Goal: Information Seeking & Learning: Learn about a topic

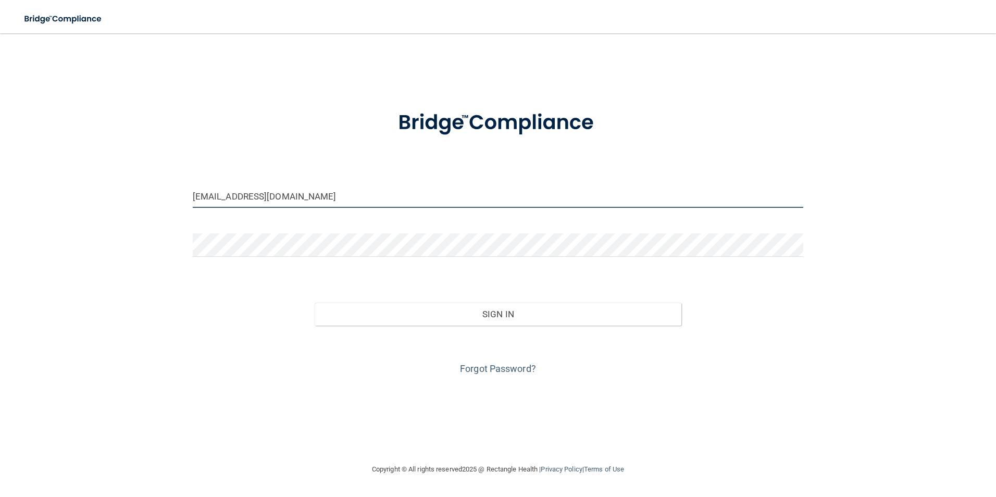
drag, startPoint x: 293, startPoint y: 198, endPoint x: 246, endPoint y: 199, distance: 46.9
click at [246, 199] on input "lgcorley24@gmail.com" at bounding box center [498, 195] width 611 height 23
type input "[EMAIL_ADDRESS][DOMAIN_NAME]"
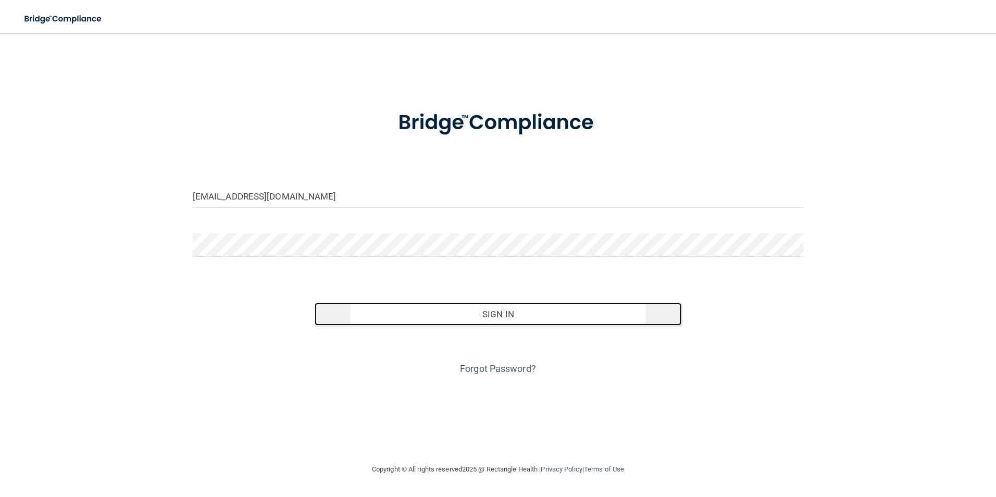
click at [476, 312] on button "Sign In" at bounding box center [498, 314] width 367 height 23
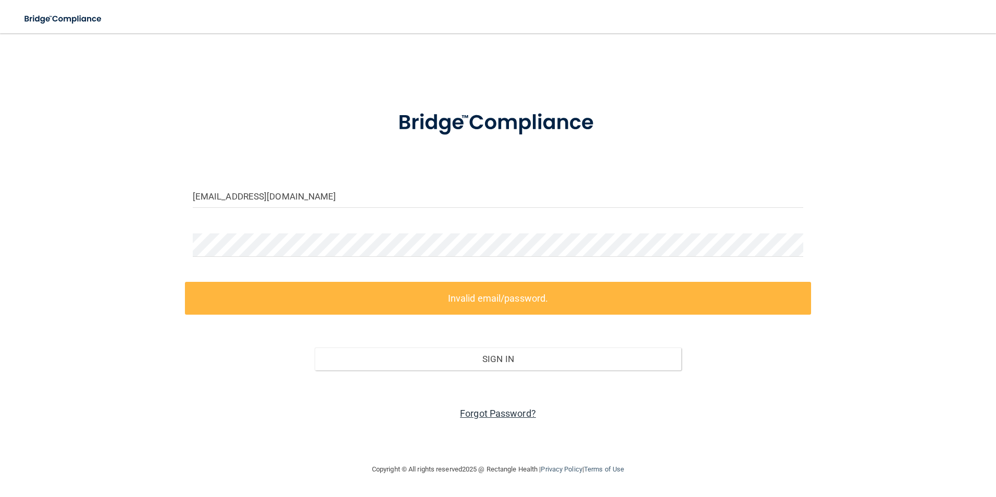
click at [501, 414] on link "Forgot Password?" at bounding box center [498, 413] width 76 height 11
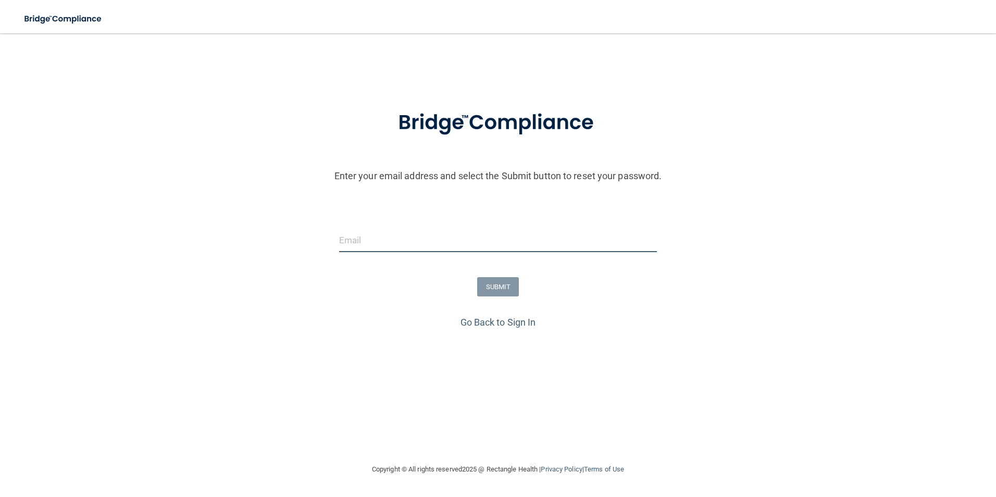
click at [362, 244] on input "email" at bounding box center [498, 240] width 318 height 23
type input "[EMAIL_ADDRESS][DOMAIN_NAME]"
click at [496, 290] on button "SUBMIT" at bounding box center [498, 286] width 42 height 19
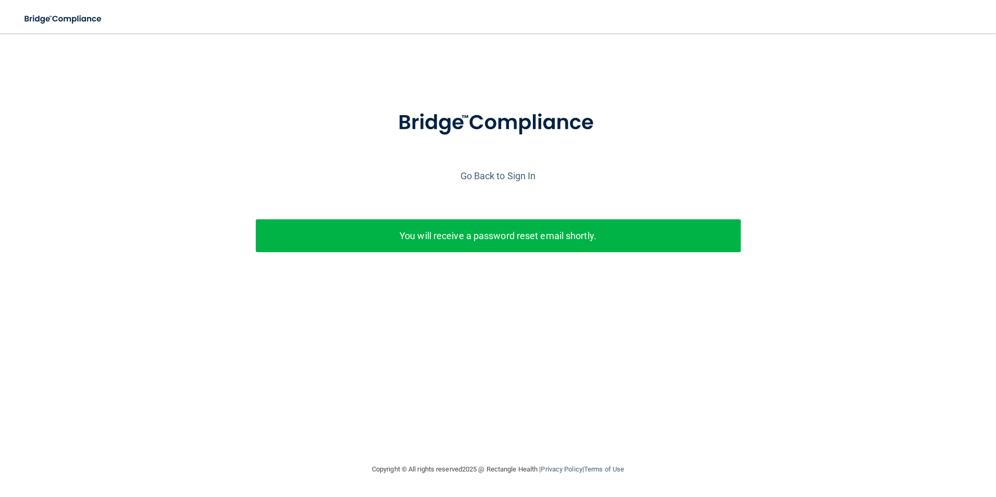
click at [476, 238] on p "You will receive a password reset email shortly." at bounding box center [498, 235] width 469 height 17
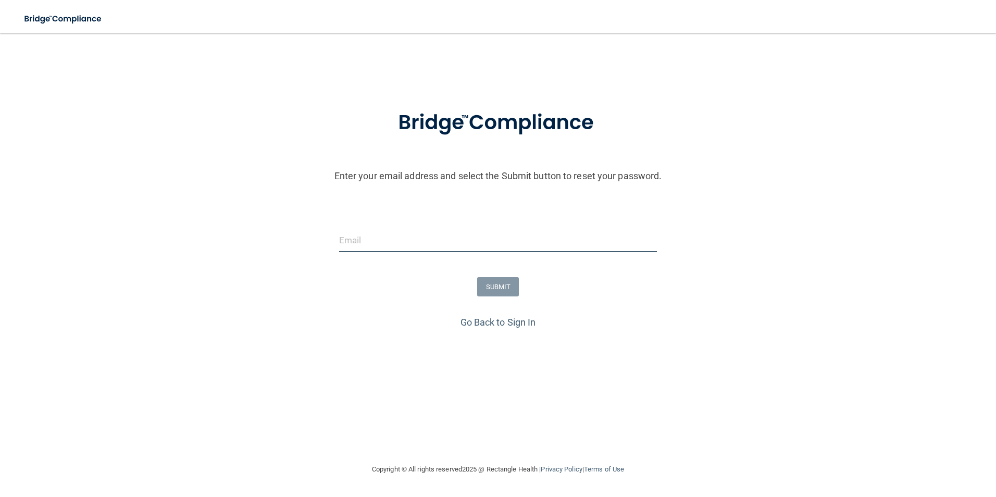
click at [389, 241] on input "email" at bounding box center [498, 240] width 318 height 23
click at [351, 242] on input "email" at bounding box center [498, 240] width 318 height 23
click at [441, 242] on input "hlw290" at bounding box center [498, 240] width 318 height 23
type input "[EMAIL_ADDRESS][DOMAIN_NAME]"
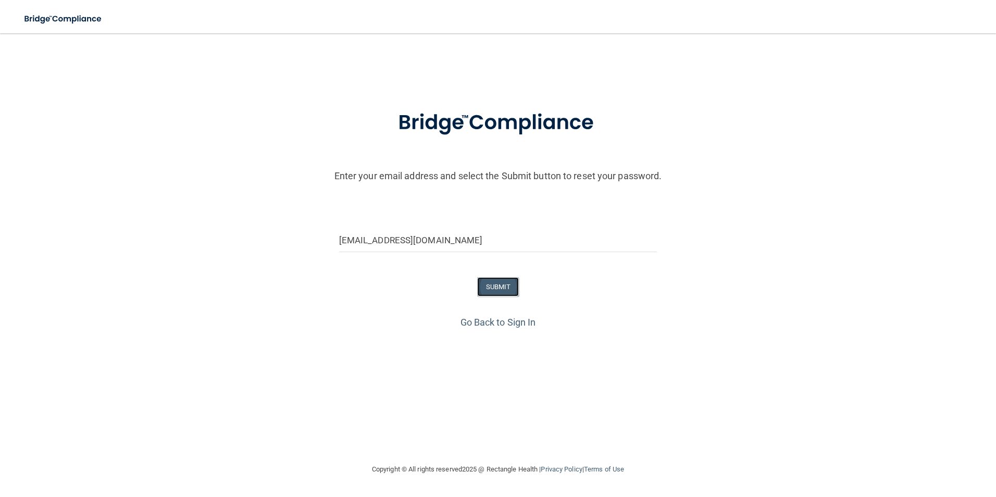
click at [501, 284] on button "SUBMIT" at bounding box center [498, 286] width 42 height 19
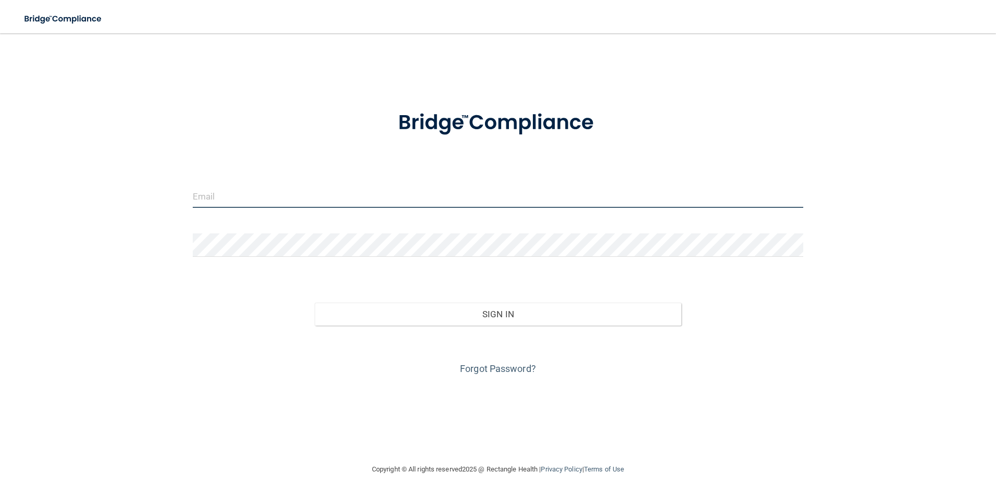
type input "[EMAIL_ADDRESS][DOMAIN_NAME]"
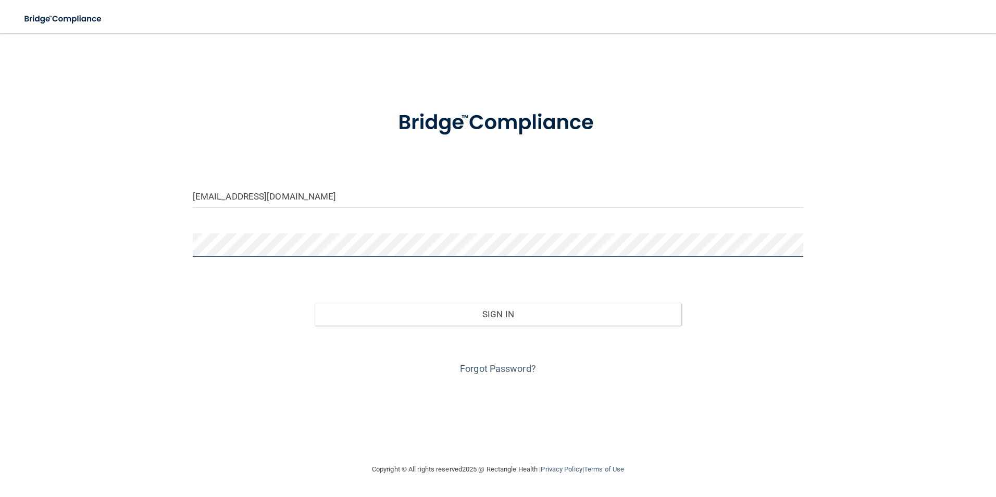
click at [128, 247] on div "hlw290@hotmail.com Invalid email/password. You don't have permission to access …" at bounding box center [498, 248] width 954 height 409
click at [315, 303] on button "Sign In" at bounding box center [498, 314] width 367 height 23
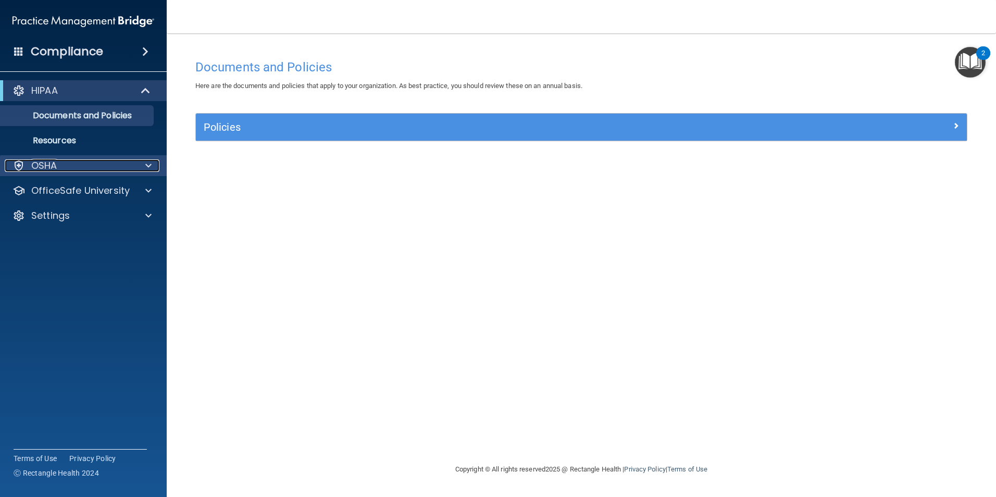
click at [126, 170] on div "OSHA" at bounding box center [69, 165] width 129 height 13
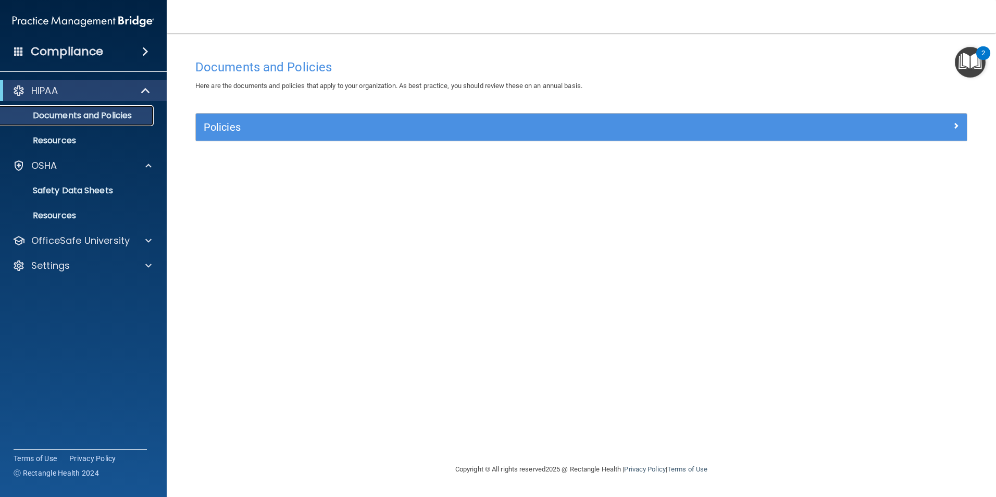
click at [119, 118] on p "Documents and Policies" at bounding box center [78, 115] width 142 height 10
click at [143, 51] on span at bounding box center [145, 51] width 6 height 13
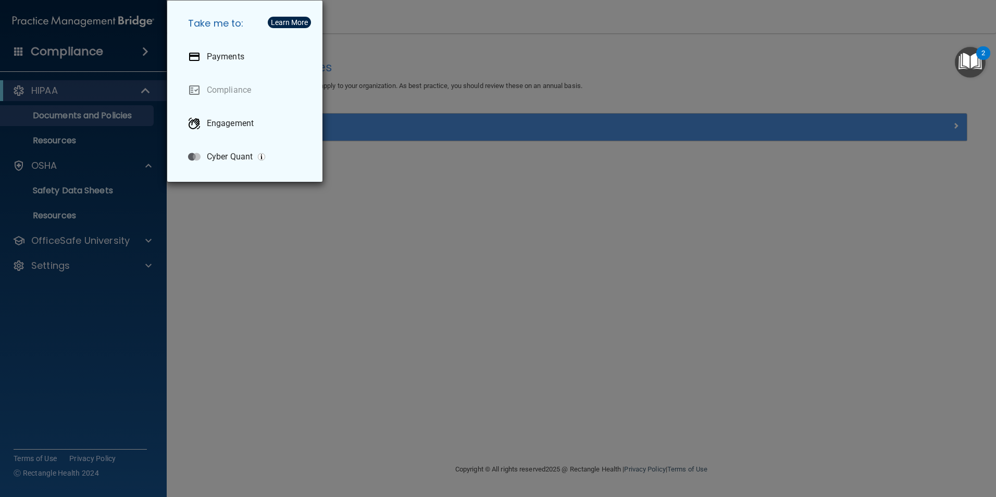
click at [146, 56] on div "Take me to: Payments Compliance Engagement Cyber Quant" at bounding box center [498, 248] width 996 height 497
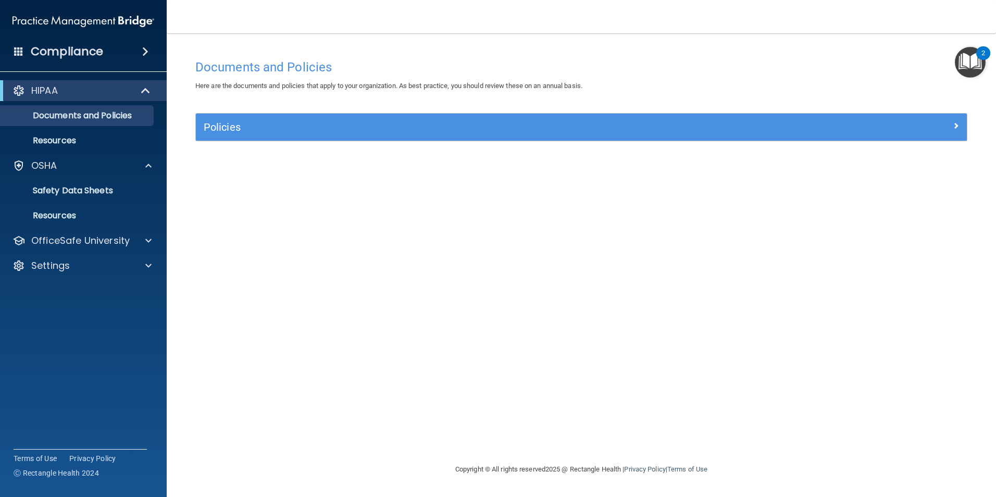
click at [147, 50] on span at bounding box center [145, 51] width 6 height 13
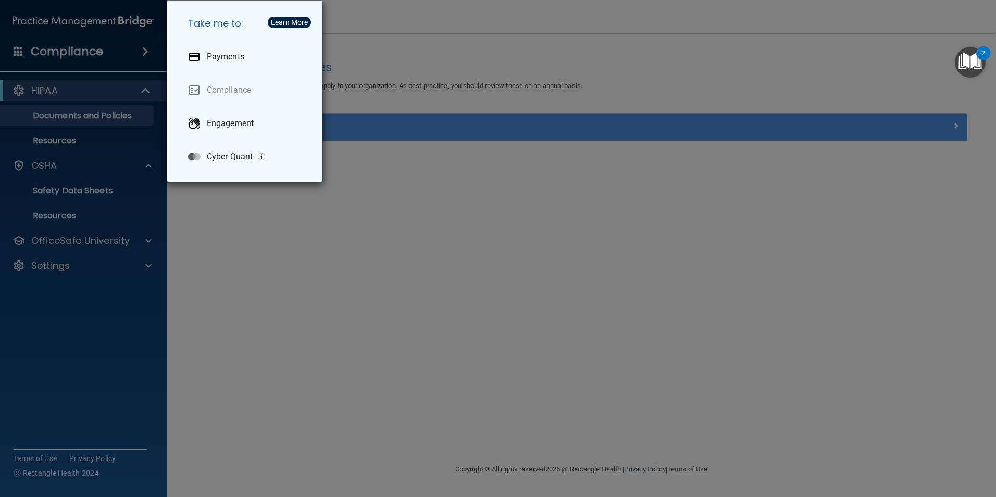
click at [147, 50] on div "Take me to: Payments Compliance Engagement Cyber Quant" at bounding box center [498, 248] width 996 height 497
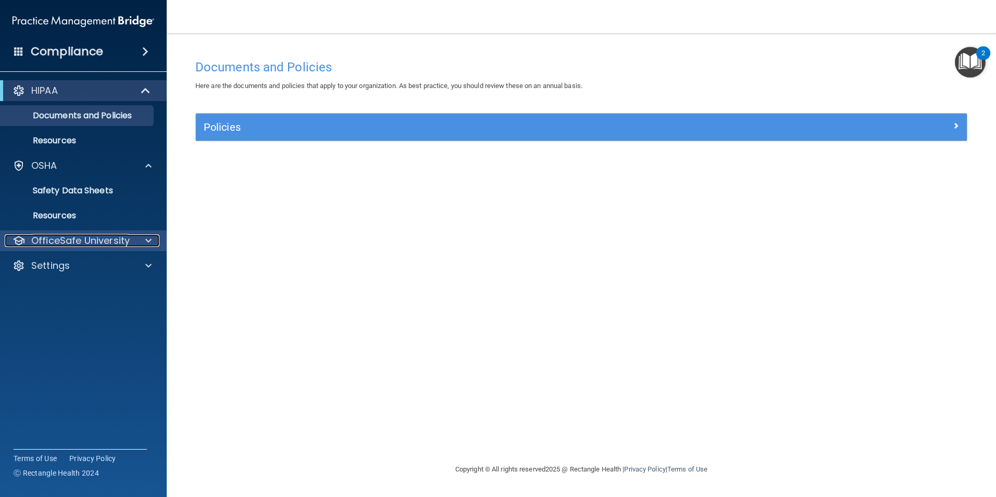
click at [130, 241] on div "OfficeSafe University" at bounding box center [69, 240] width 129 height 13
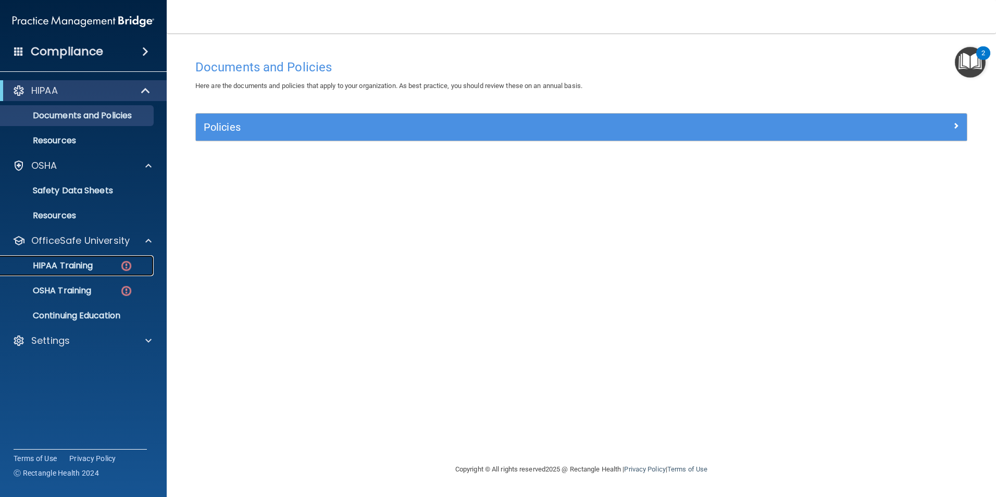
click at [107, 263] on div "HIPAA Training" at bounding box center [78, 265] width 142 height 10
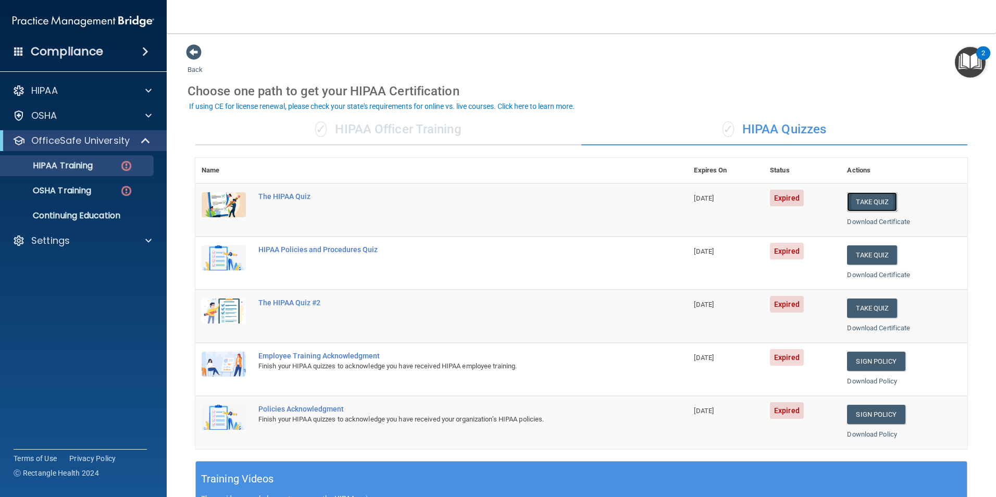
click at [853, 203] on button "Take Quiz" at bounding box center [872, 201] width 50 height 19
click at [855, 198] on button "Take Quiz" at bounding box center [872, 201] width 50 height 19
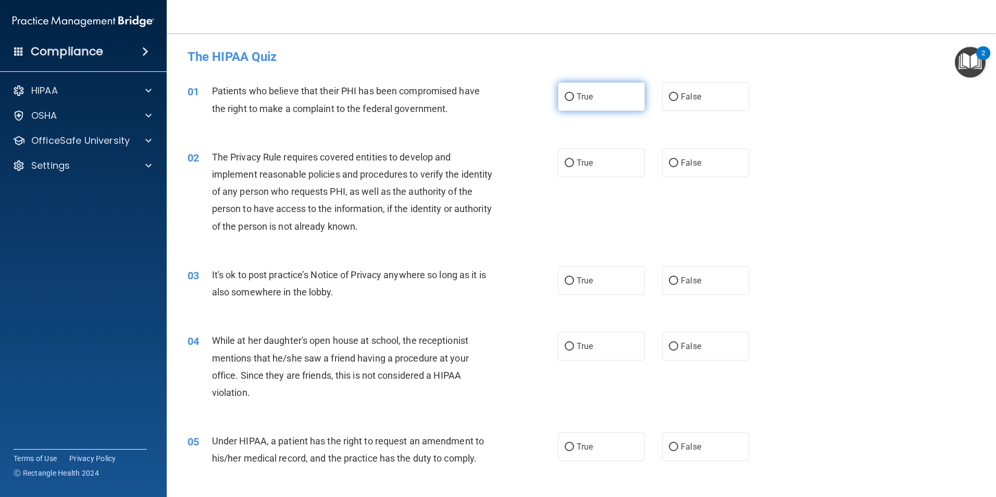
click at [567, 98] on input "True" at bounding box center [569, 97] width 9 height 8
radio input "true"
click at [568, 164] on input "True" at bounding box center [569, 163] width 9 height 8
radio input "true"
click at [673, 281] on input "False" at bounding box center [673, 281] width 9 height 8
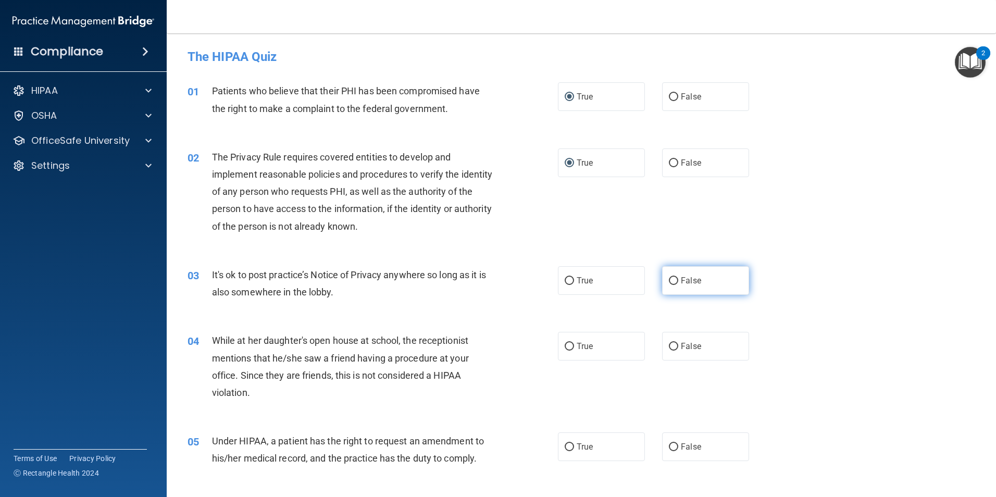
radio input "true"
click at [672, 340] on label "False" at bounding box center [705, 346] width 87 height 29
click at [672, 343] on input "False" at bounding box center [673, 347] width 9 height 8
radio input "true"
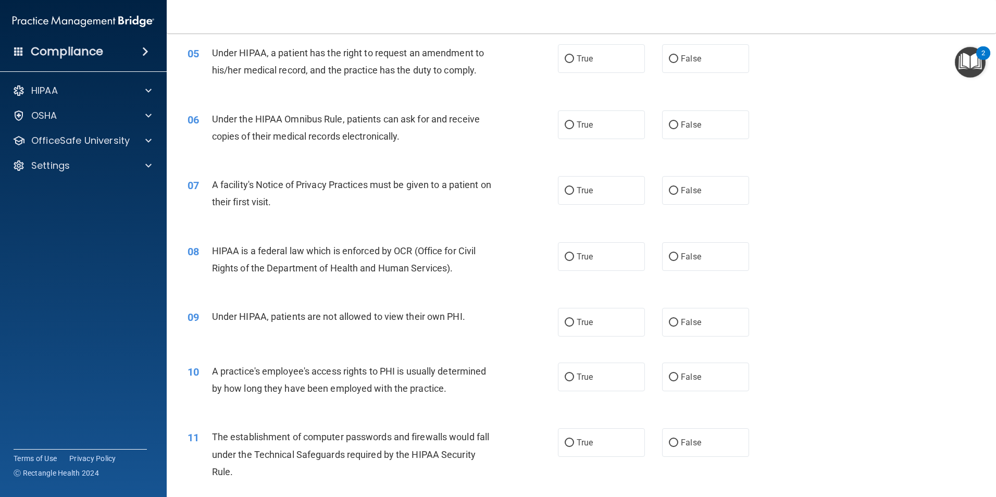
scroll to position [365, 0]
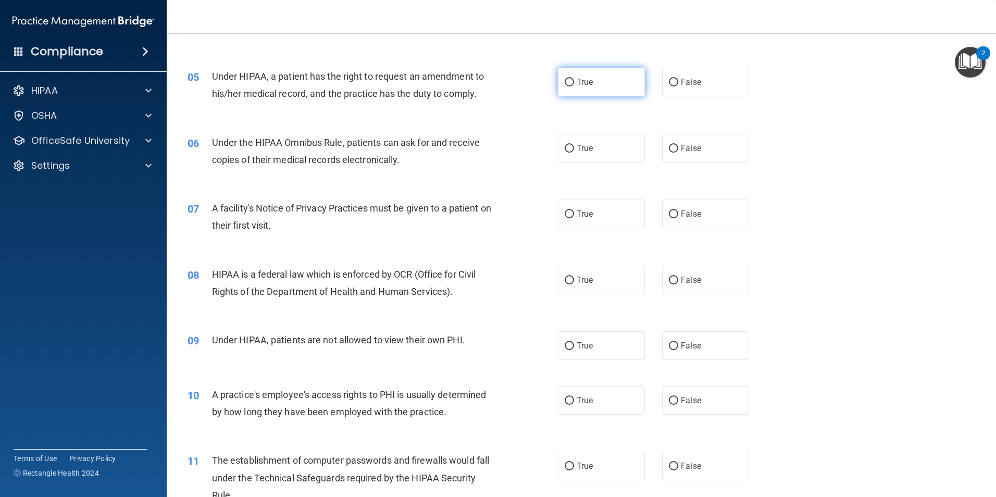
click at [566, 85] on input "True" at bounding box center [569, 83] width 9 height 8
radio input "true"
click at [568, 146] on input "True" at bounding box center [569, 149] width 9 height 8
radio input "true"
click at [568, 214] on input "True" at bounding box center [569, 214] width 9 height 8
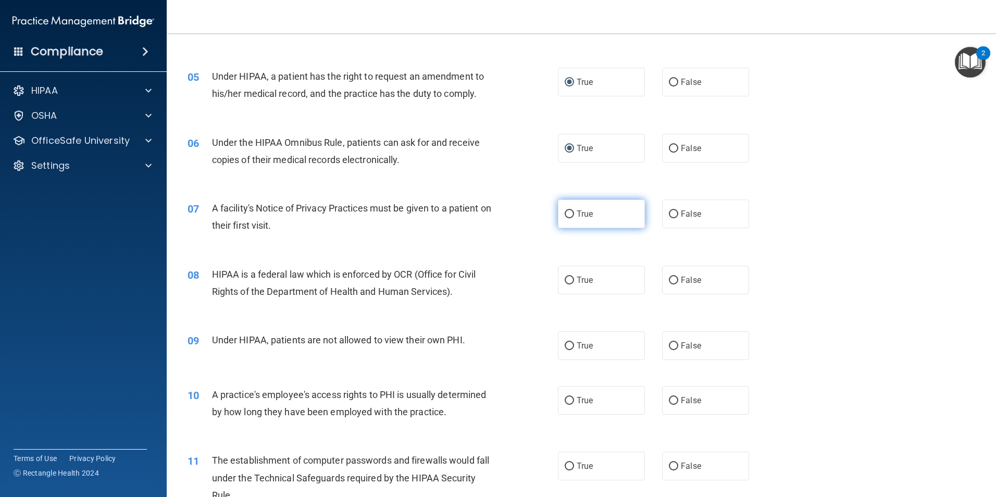
radio input "true"
click at [669, 278] on input "False" at bounding box center [673, 281] width 9 height 8
radio input "true"
click at [670, 347] on input "False" at bounding box center [673, 346] width 9 height 8
radio input "true"
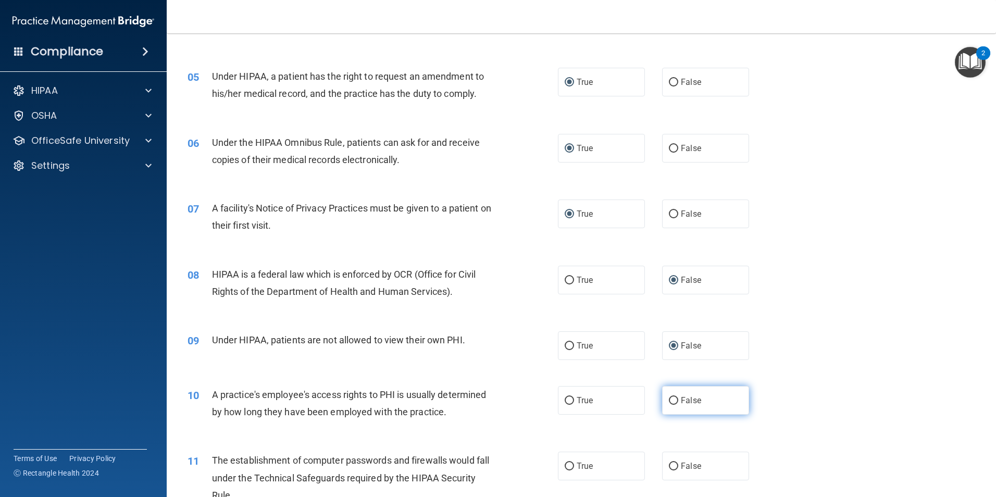
click at [669, 401] on input "False" at bounding box center [673, 401] width 9 height 8
radio input "true"
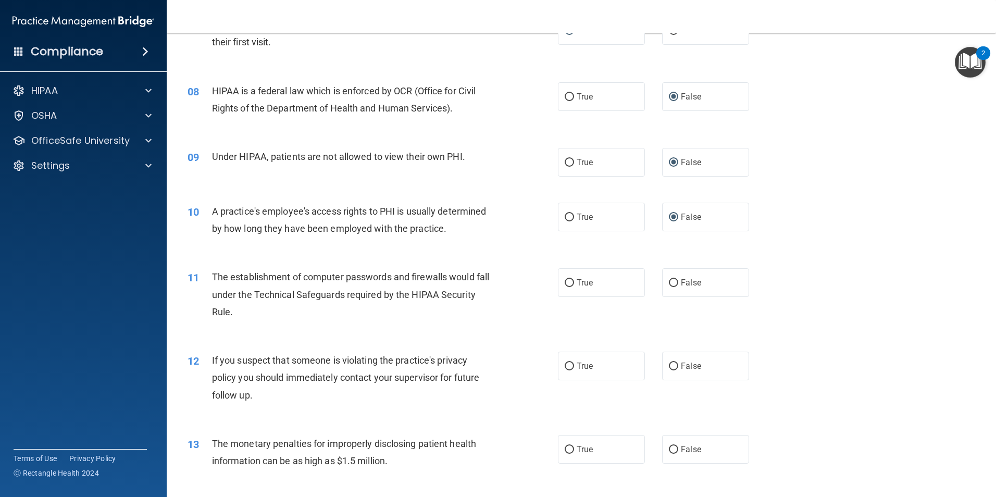
scroll to position [573, 0]
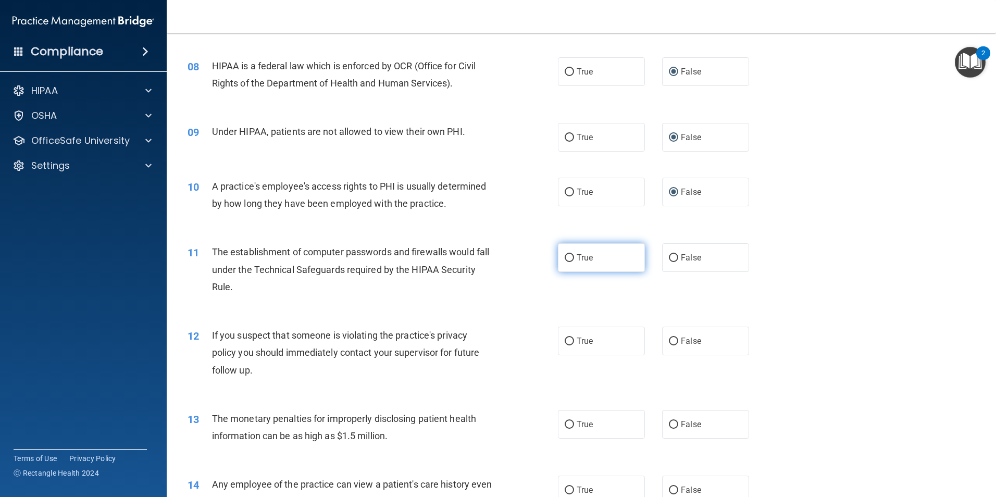
click at [569, 257] on input "True" at bounding box center [569, 258] width 9 height 8
radio input "true"
click at [566, 338] on input "True" at bounding box center [569, 342] width 9 height 8
radio input "true"
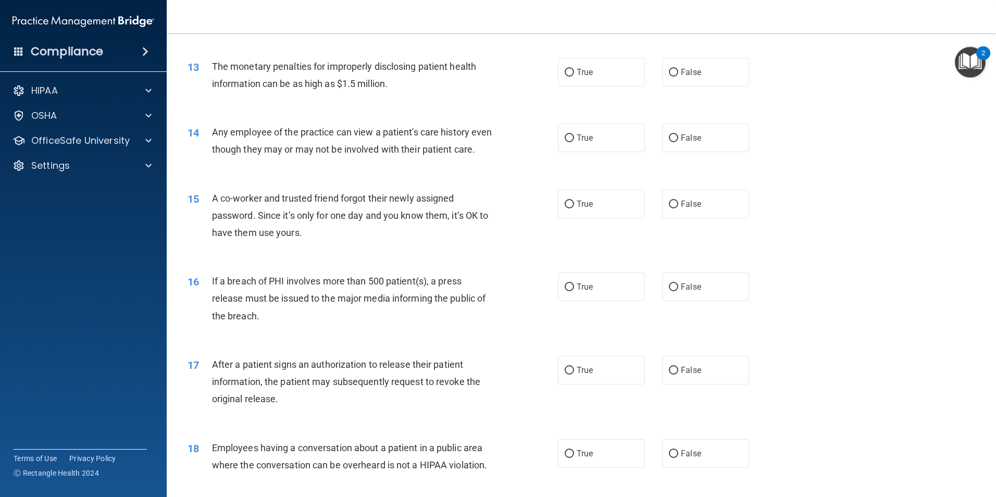
scroll to position [938, 0]
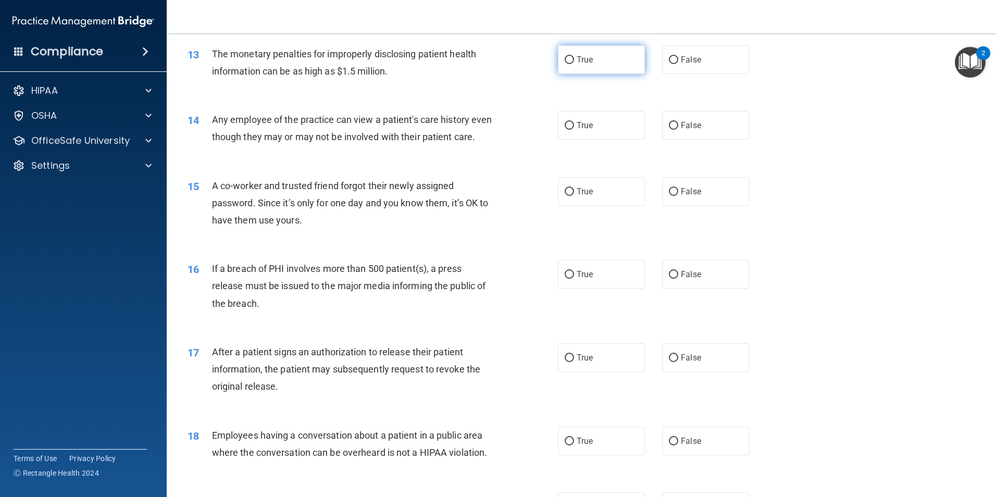
click at [568, 59] on input "True" at bounding box center [569, 60] width 9 height 8
radio input "true"
click at [669, 129] on input "False" at bounding box center [673, 126] width 9 height 8
radio input "true"
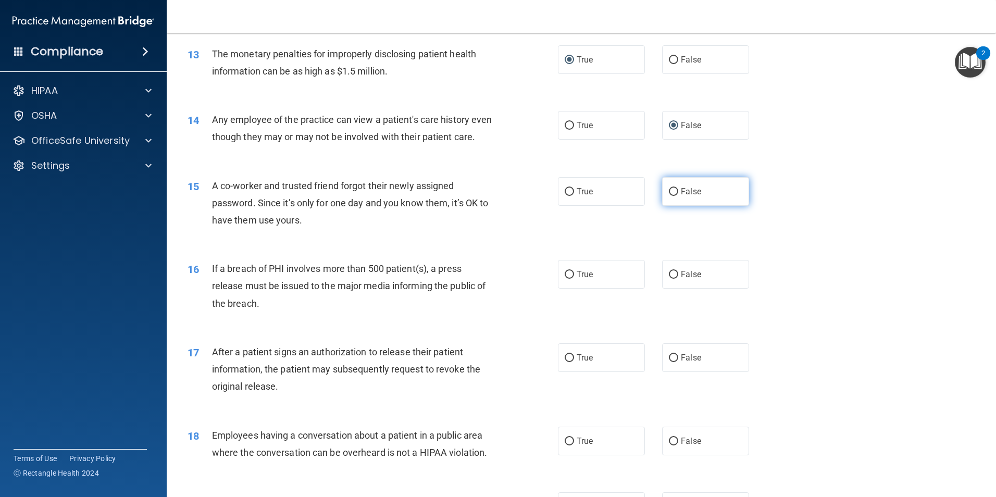
click at [669, 196] on input "False" at bounding box center [673, 192] width 9 height 8
radio input "true"
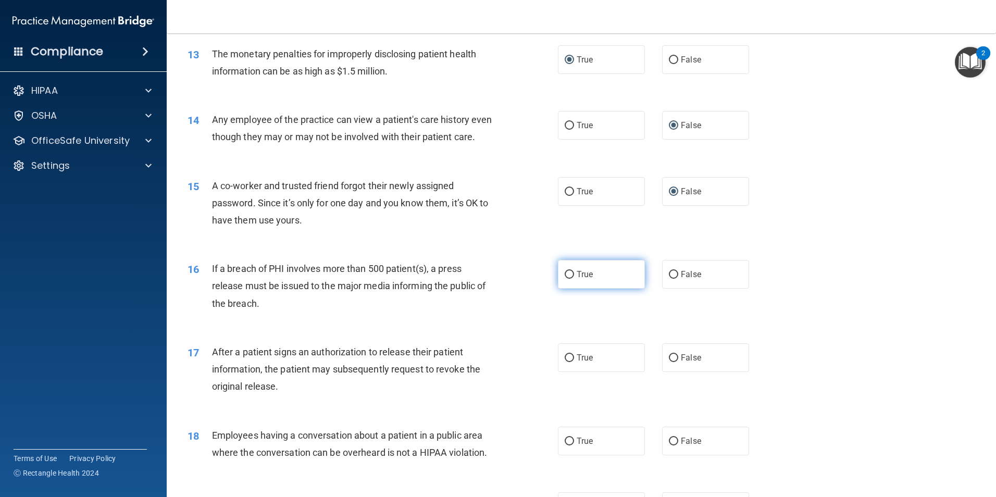
click at [565, 279] on input "True" at bounding box center [569, 275] width 9 height 8
radio input "true"
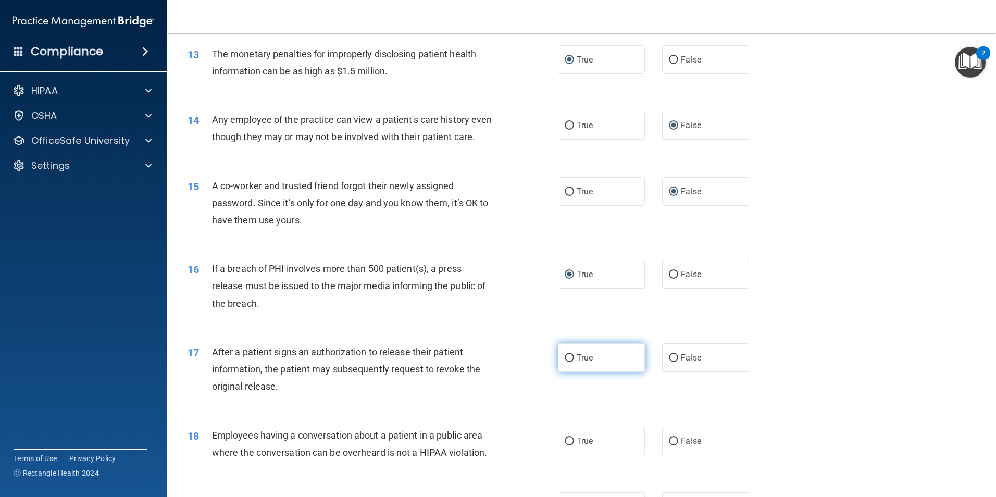
click at [567, 362] on input "True" at bounding box center [569, 358] width 9 height 8
radio input "true"
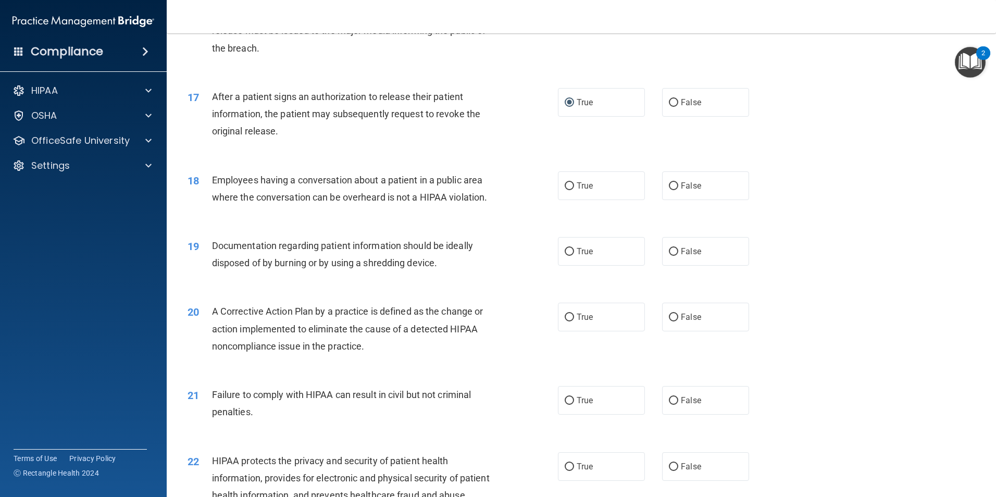
scroll to position [1198, 0]
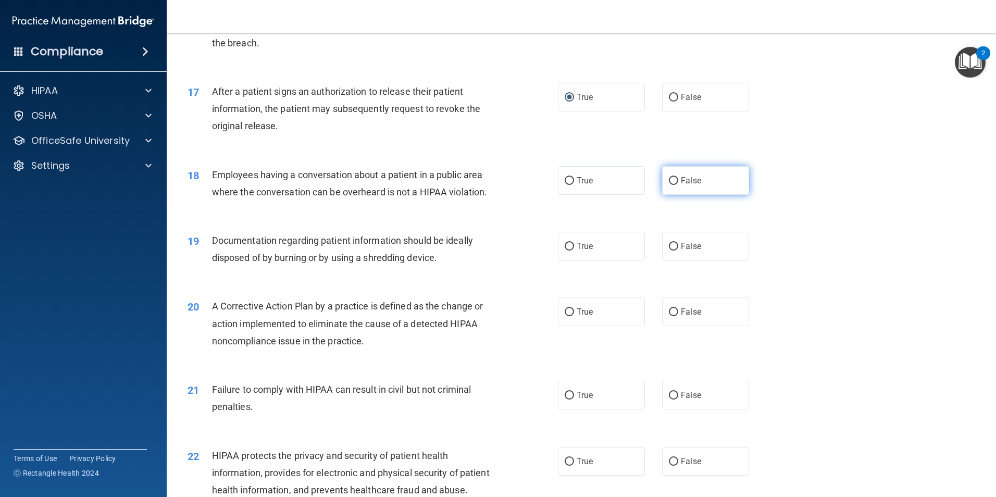
click at [670, 185] on input "False" at bounding box center [673, 181] width 9 height 8
radio input "true"
click at [565, 251] on input "True" at bounding box center [569, 247] width 9 height 8
radio input "true"
click at [566, 316] on input "True" at bounding box center [569, 312] width 9 height 8
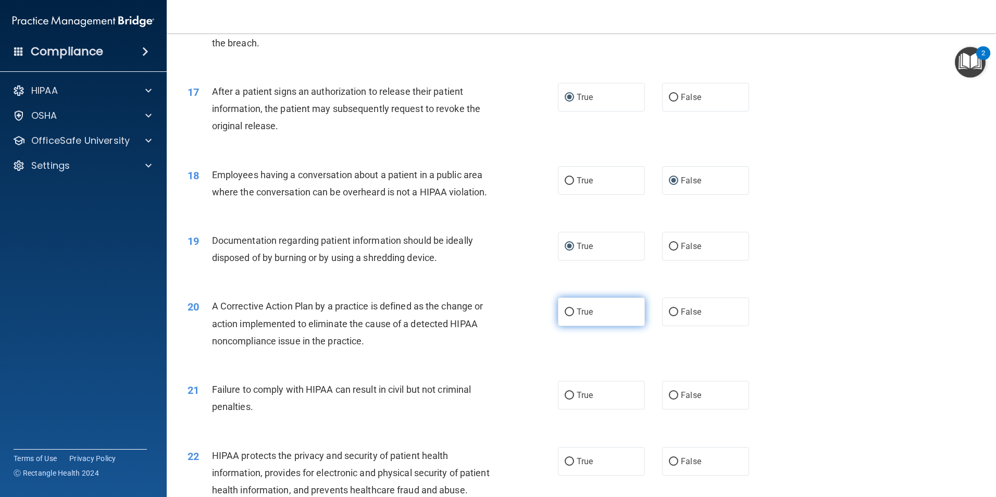
radio input "true"
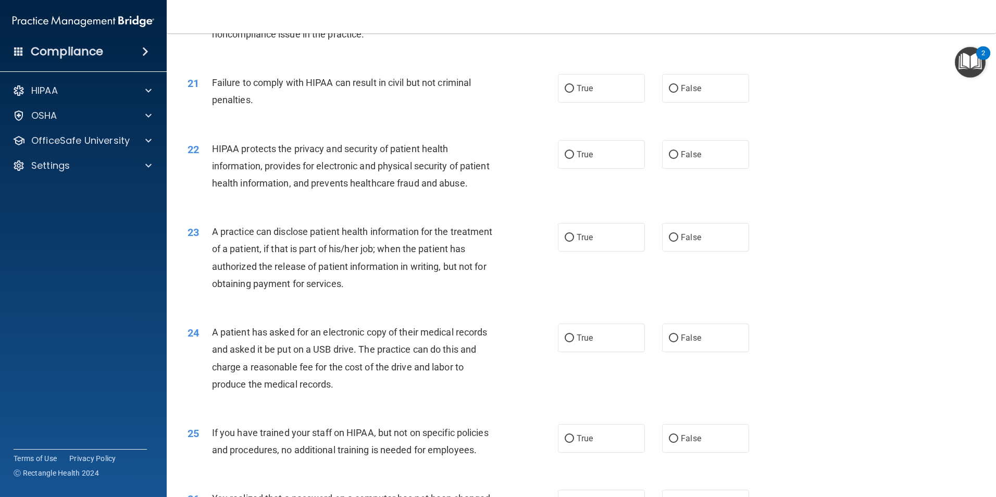
scroll to position [1511, 0]
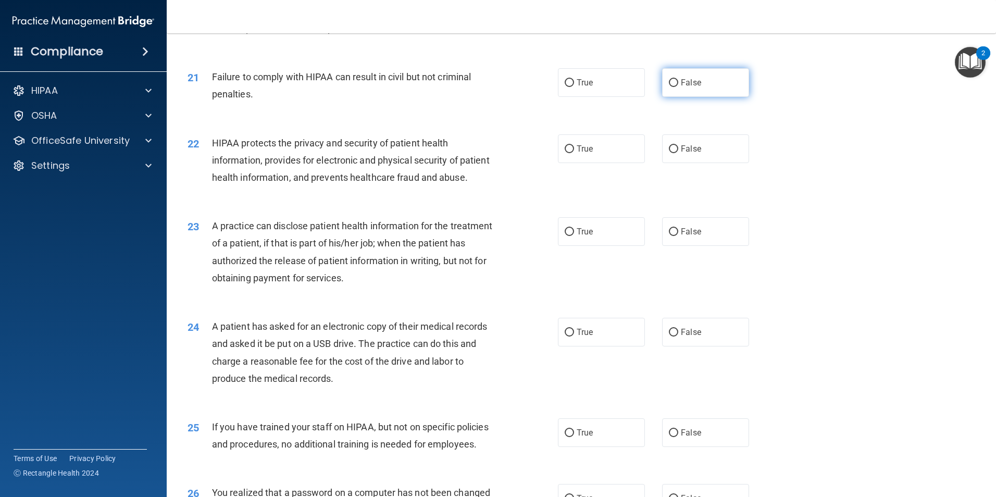
click at [671, 87] on input "False" at bounding box center [673, 83] width 9 height 8
radio input "true"
click at [565, 153] on input "True" at bounding box center [569, 149] width 9 height 8
radio input "true"
click at [669, 236] on input "False" at bounding box center [673, 232] width 9 height 8
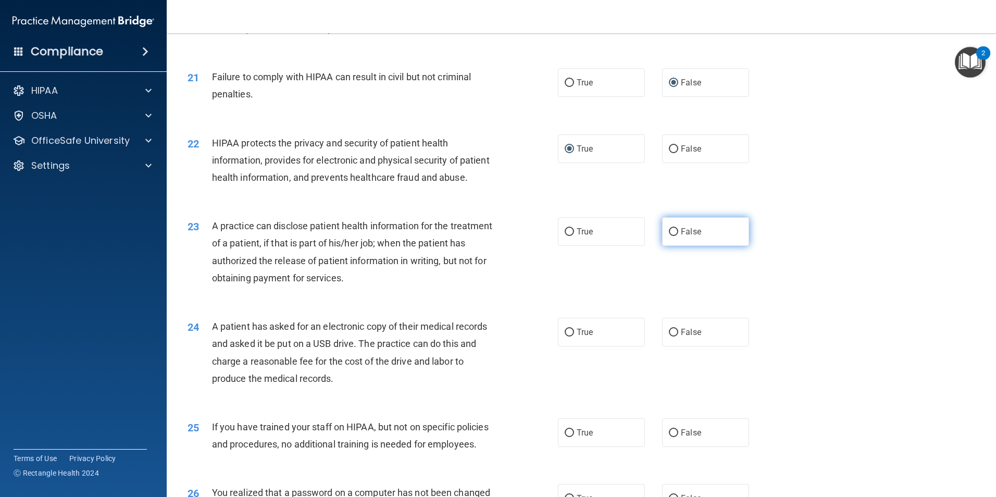
radio input "true"
click at [568, 337] on input "True" at bounding box center [569, 333] width 9 height 8
radio input "true"
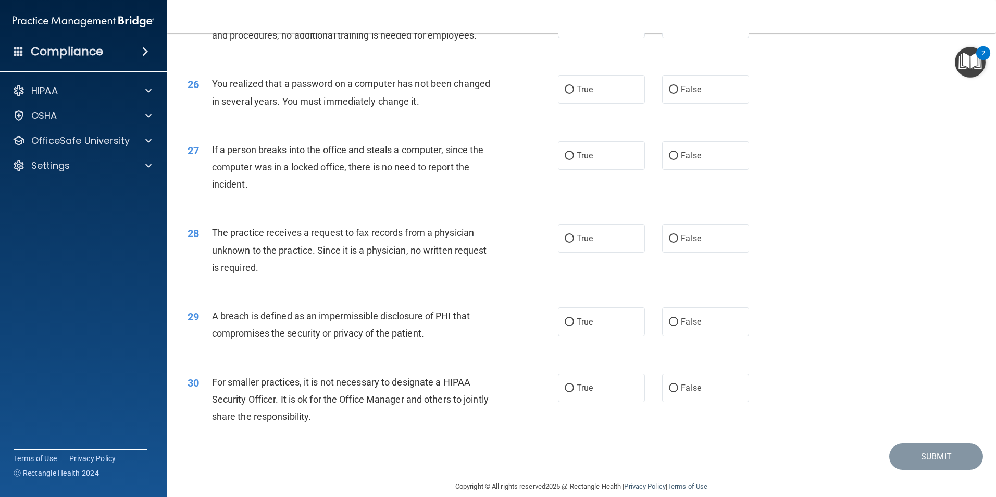
scroll to position [1928, 0]
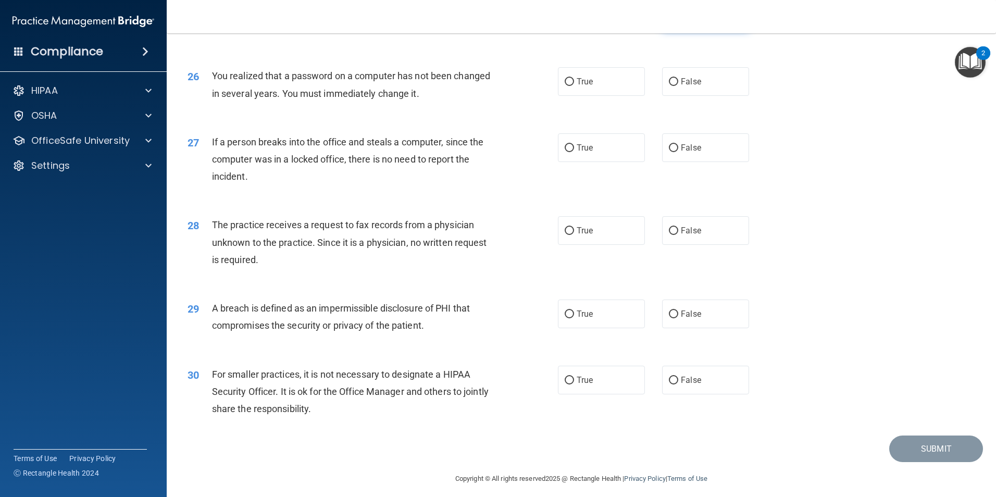
click at [673, 20] on input "False" at bounding box center [673, 17] width 9 height 8
radio input "true"
click at [567, 86] on input "True" at bounding box center [569, 82] width 9 height 8
radio input "true"
click at [671, 152] on input "False" at bounding box center [673, 148] width 9 height 8
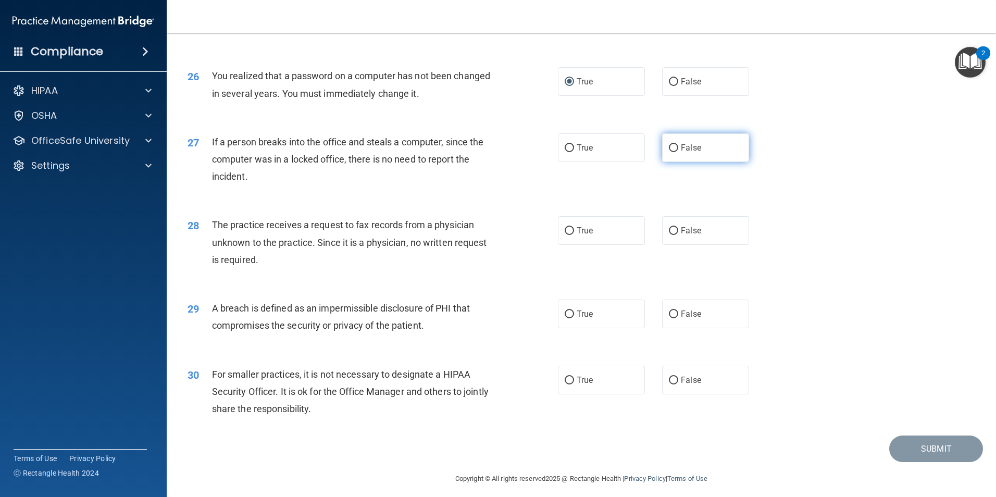
radio input "true"
click at [669, 235] on input "False" at bounding box center [673, 231] width 9 height 8
radio input "true"
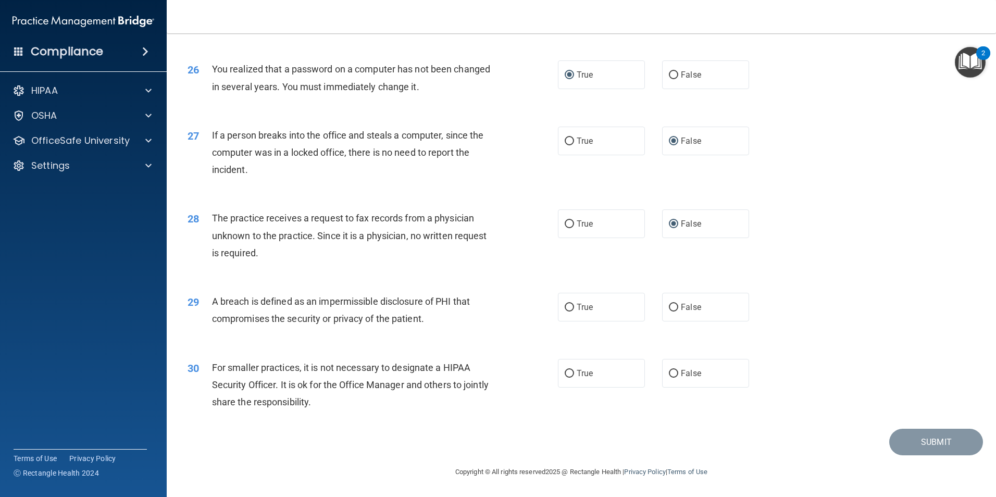
scroll to position [1986, 0]
drag, startPoint x: 569, startPoint y: 306, endPoint x: 573, endPoint y: 311, distance: 5.9
click at [569, 307] on input "True" at bounding box center [569, 308] width 9 height 8
radio input "true"
click at [669, 372] on input "False" at bounding box center [673, 374] width 9 height 8
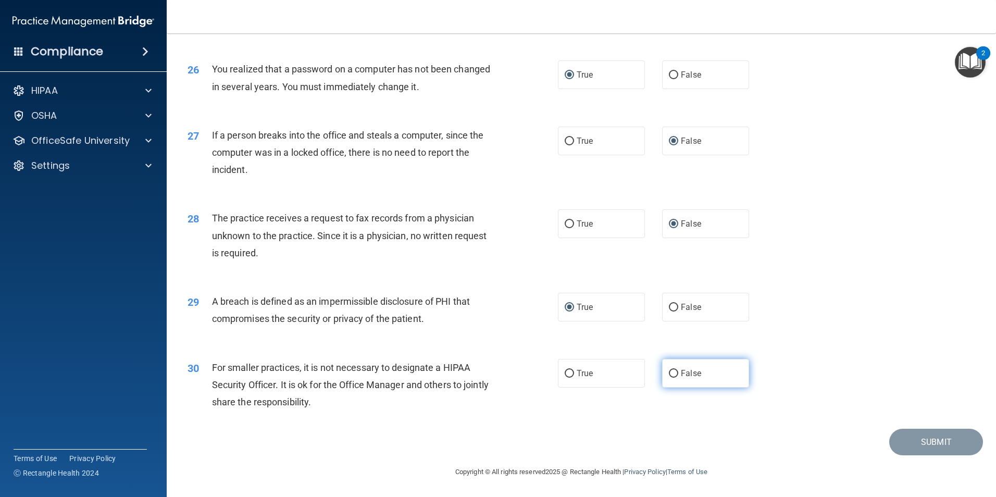
radio input "true"
click at [908, 437] on button "Submit" at bounding box center [936, 442] width 94 height 27
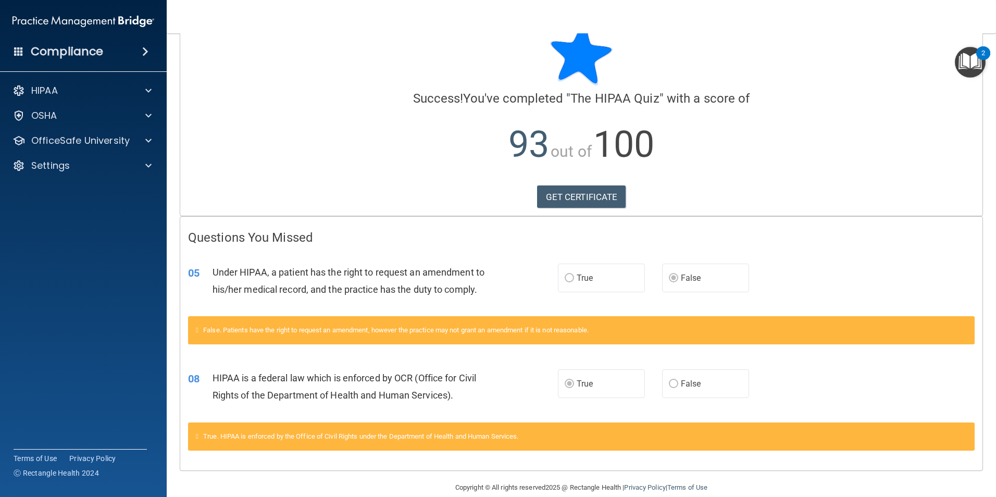
scroll to position [45, 0]
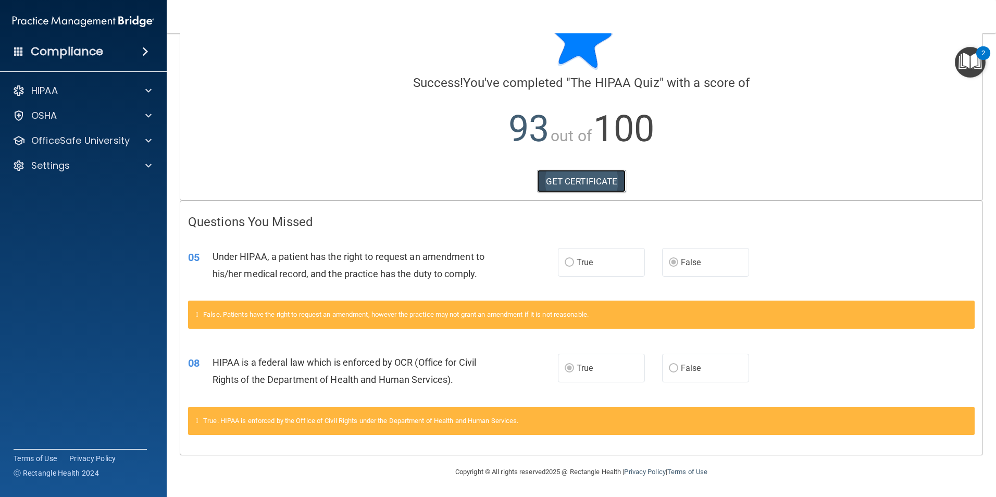
click at [568, 178] on link "GET CERTIFICATE" at bounding box center [581, 181] width 89 height 23
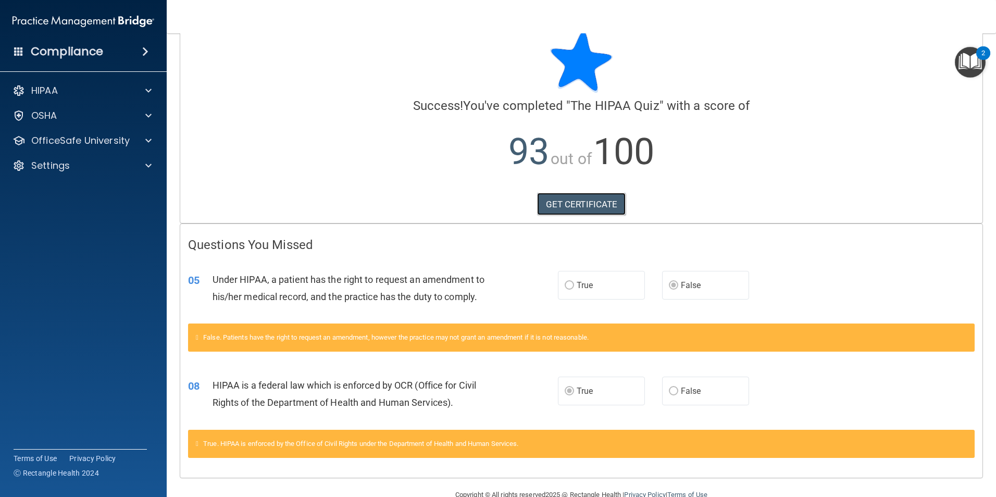
scroll to position [0, 0]
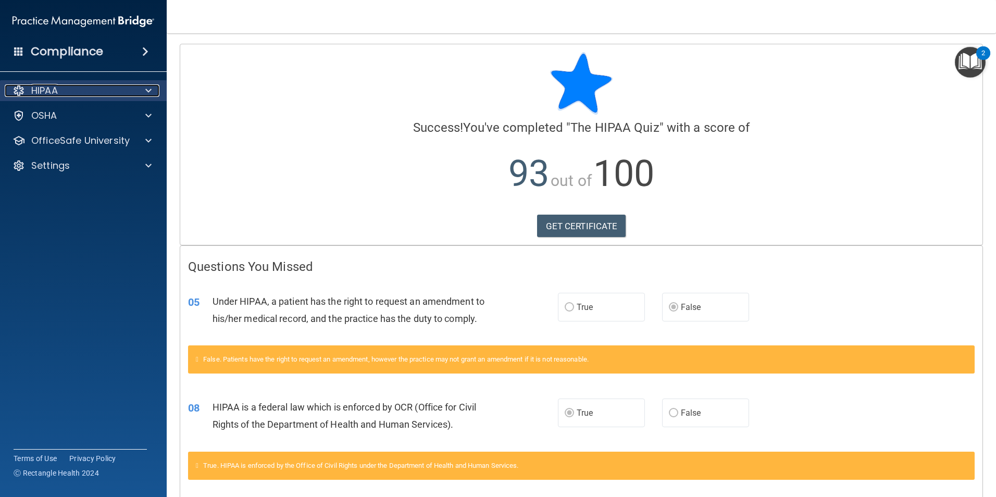
click at [74, 95] on div "HIPAA" at bounding box center [69, 90] width 129 height 13
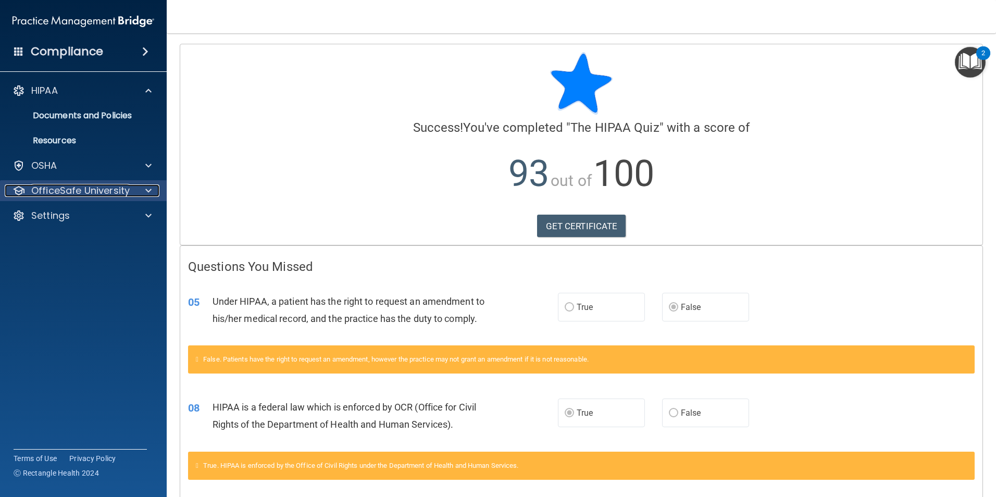
click at [75, 189] on p "OfficeSafe University" at bounding box center [80, 190] width 98 height 13
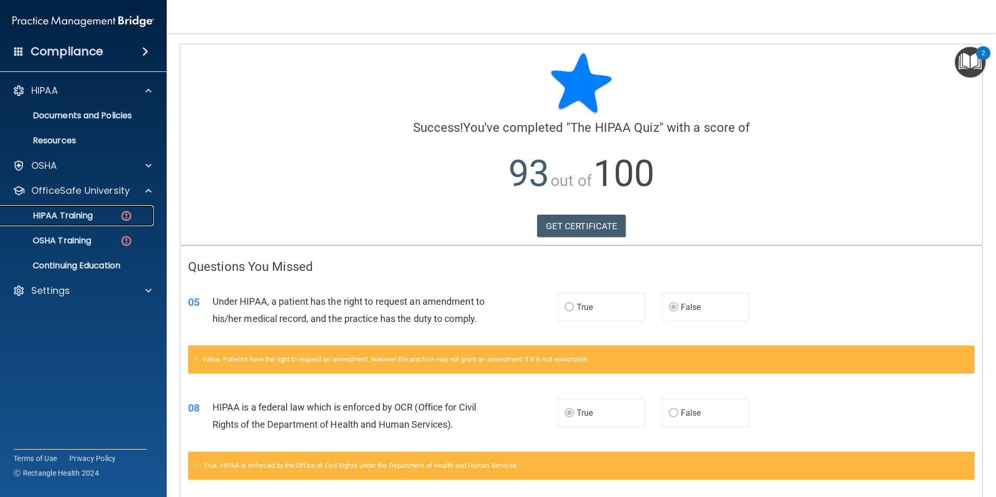
click at [88, 214] on p "HIPAA Training" at bounding box center [50, 215] width 86 height 10
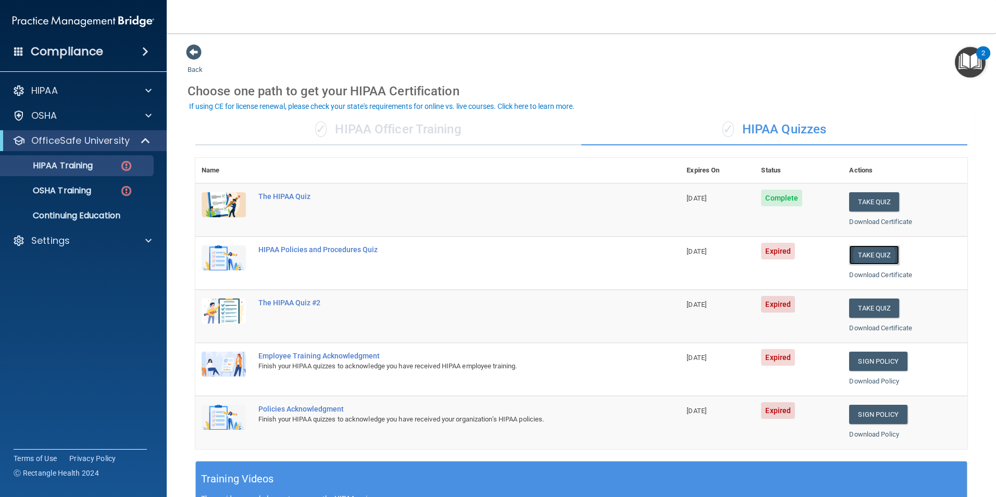
click at [857, 256] on button "Take Quiz" at bounding box center [874, 254] width 50 height 19
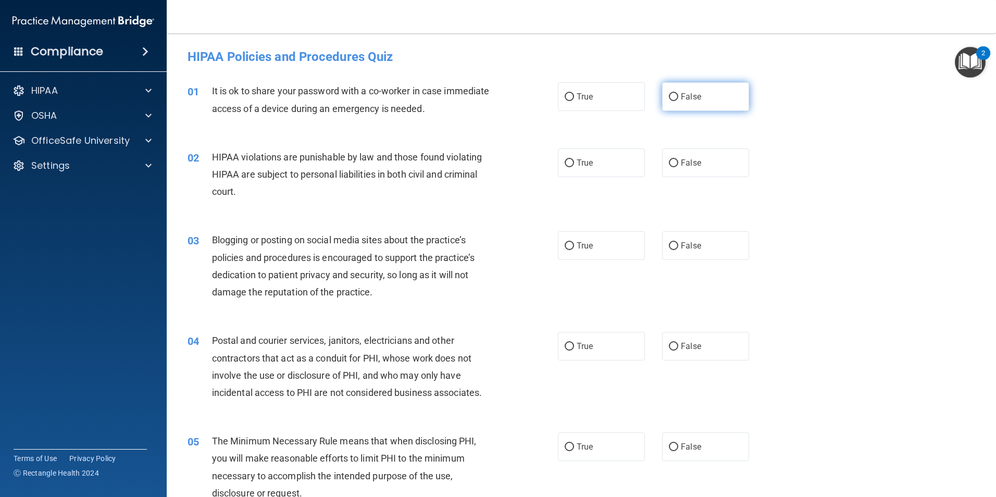
click at [671, 96] on input "False" at bounding box center [673, 97] width 9 height 8
radio input "true"
click at [567, 163] on input "True" at bounding box center [569, 163] width 9 height 8
radio input "true"
click at [671, 246] on input "False" at bounding box center [673, 246] width 9 height 8
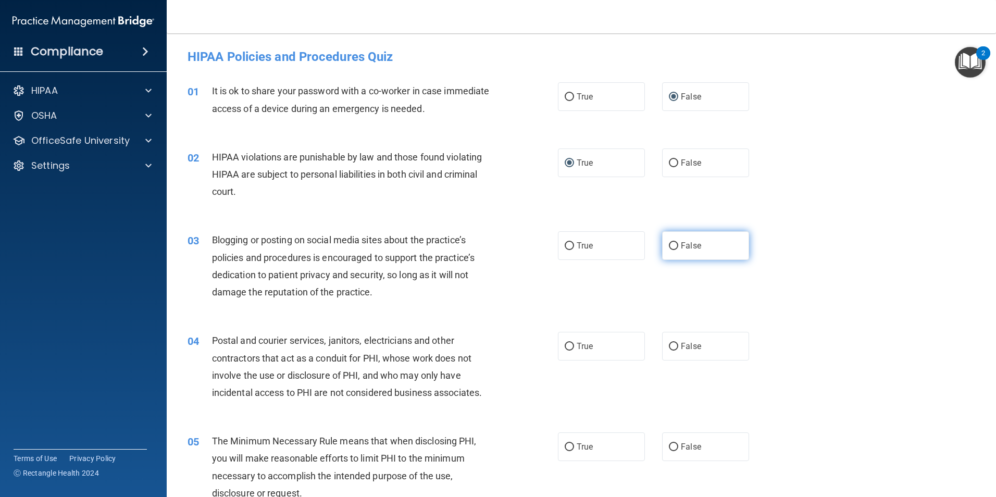
radio input "true"
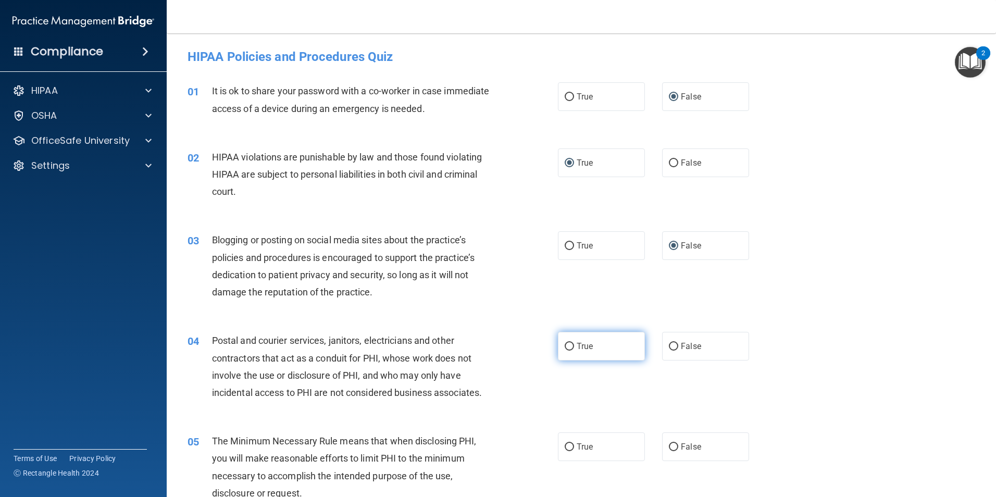
click at [565, 347] on input "True" at bounding box center [569, 347] width 9 height 8
radio input "true"
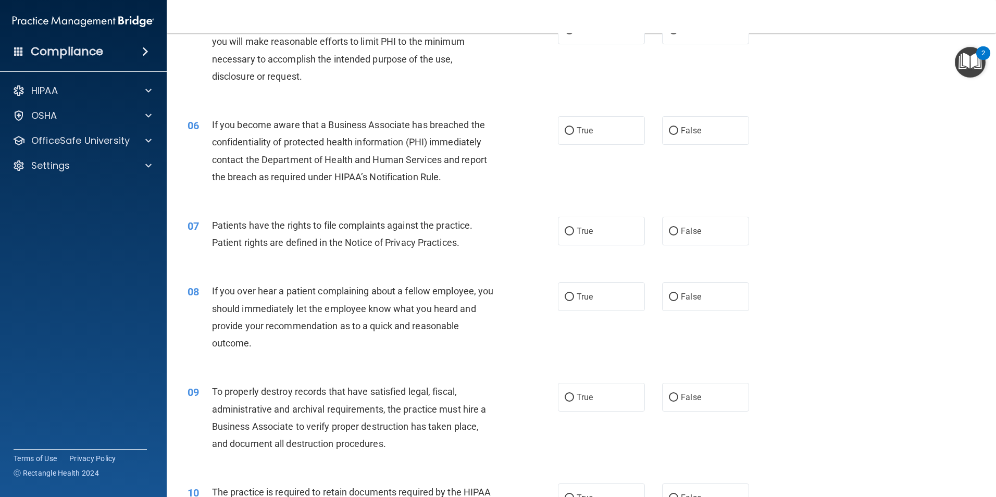
scroll to position [365, 0]
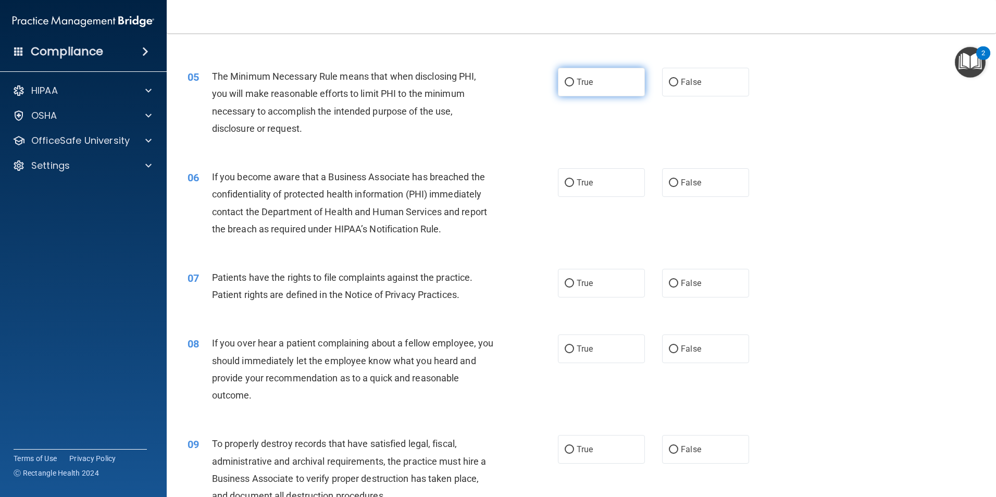
click at [567, 81] on input "True" at bounding box center [569, 83] width 9 height 8
radio input "true"
click at [671, 181] on input "False" at bounding box center [673, 183] width 9 height 8
radio input "true"
click at [565, 283] on input "True" at bounding box center [569, 284] width 9 height 8
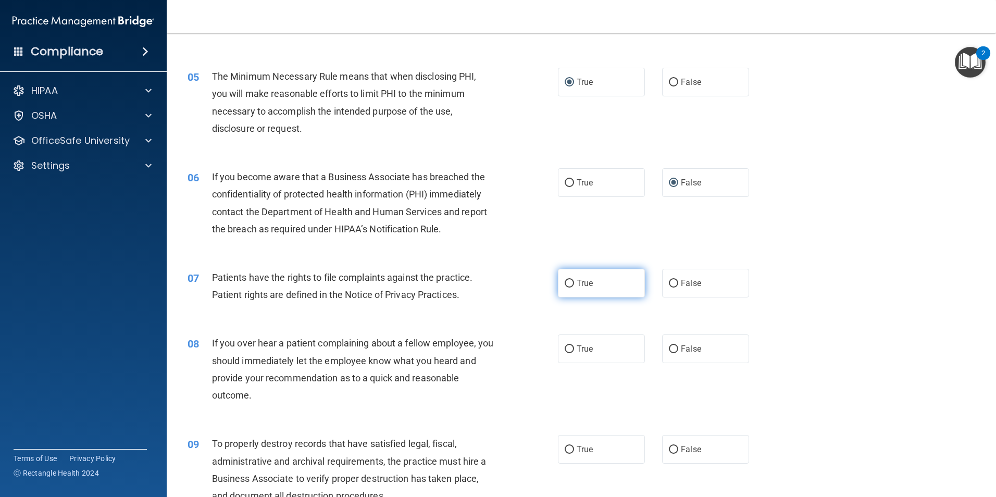
radio input "true"
click at [669, 351] on input "False" at bounding box center [673, 349] width 9 height 8
radio input "true"
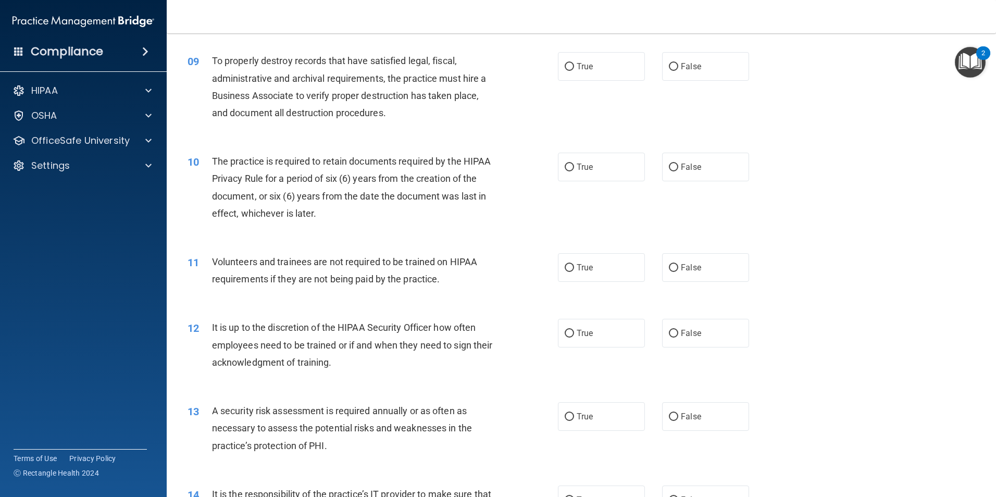
scroll to position [729, 0]
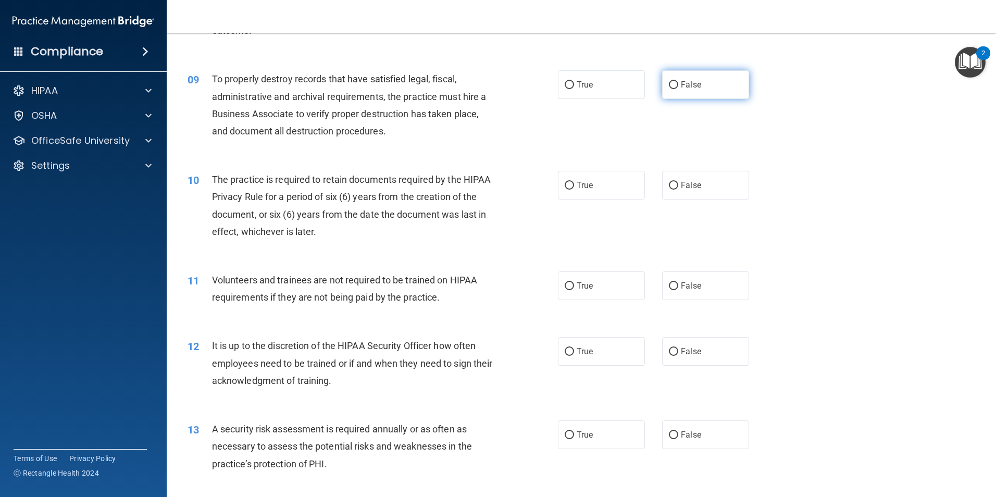
click at [672, 84] on input "False" at bounding box center [673, 85] width 9 height 8
radio input "true"
click at [567, 186] on input "True" at bounding box center [569, 186] width 9 height 8
radio input "true"
click at [669, 285] on input "False" at bounding box center [673, 286] width 9 height 8
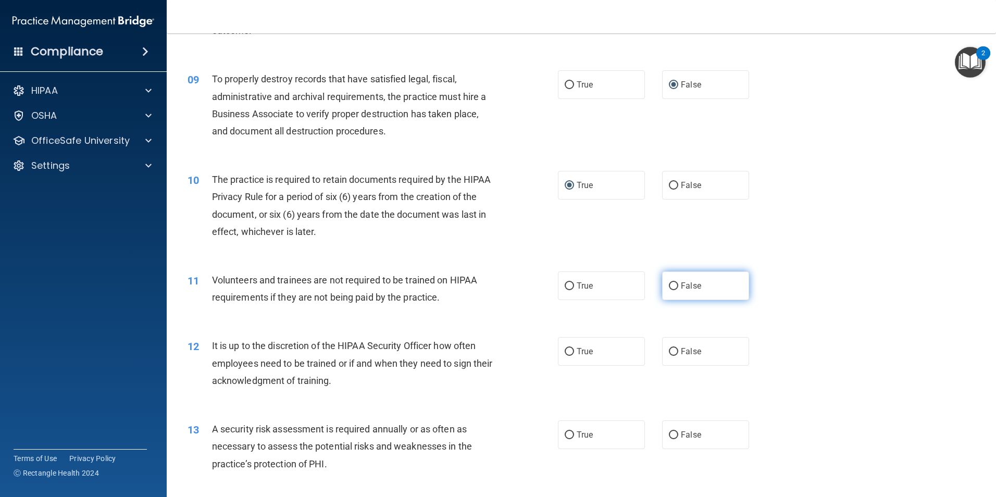
radio input "true"
click at [669, 352] on input "False" at bounding box center [673, 352] width 9 height 8
radio input "true"
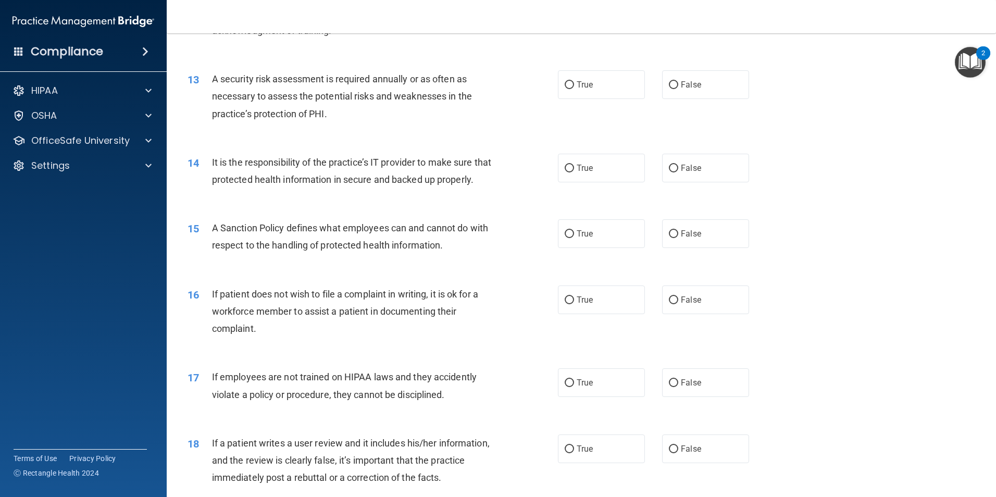
scroll to position [1094, 0]
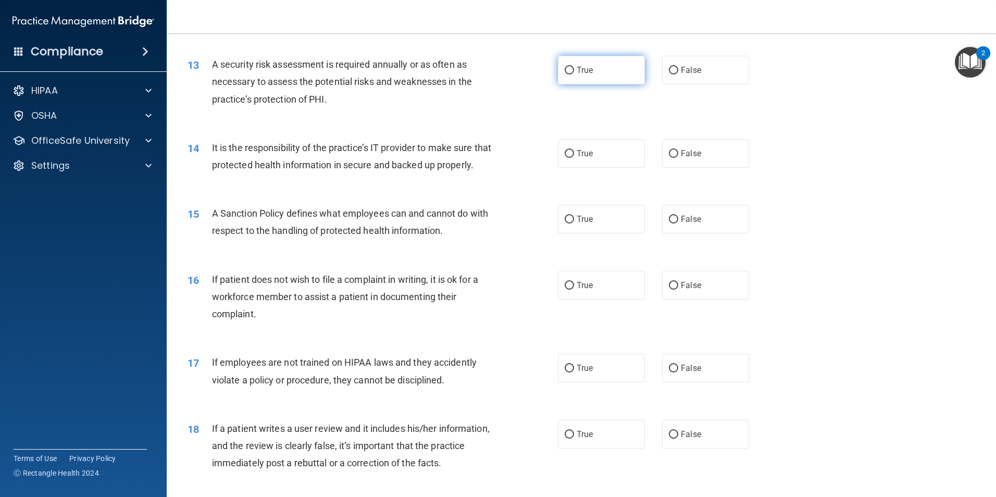
click at [565, 70] on input "True" at bounding box center [569, 71] width 9 height 8
radio input "true"
click at [669, 150] on input "False" at bounding box center [673, 154] width 9 height 8
radio input "true"
click at [673, 233] on label "False" at bounding box center [705, 219] width 87 height 29
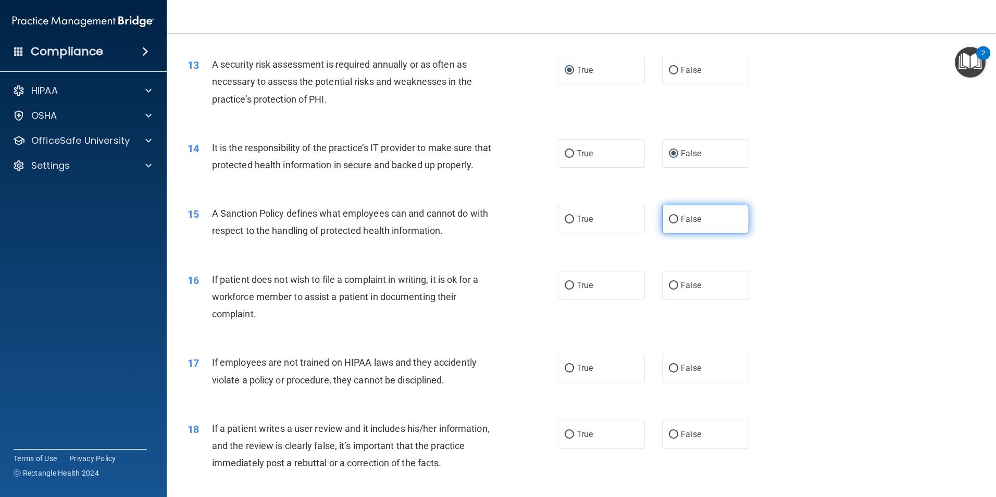
click at [669, 224] on input "False" at bounding box center [673, 220] width 9 height 8
radio input "true"
click at [565, 290] on input "True" at bounding box center [569, 286] width 9 height 8
radio input "true"
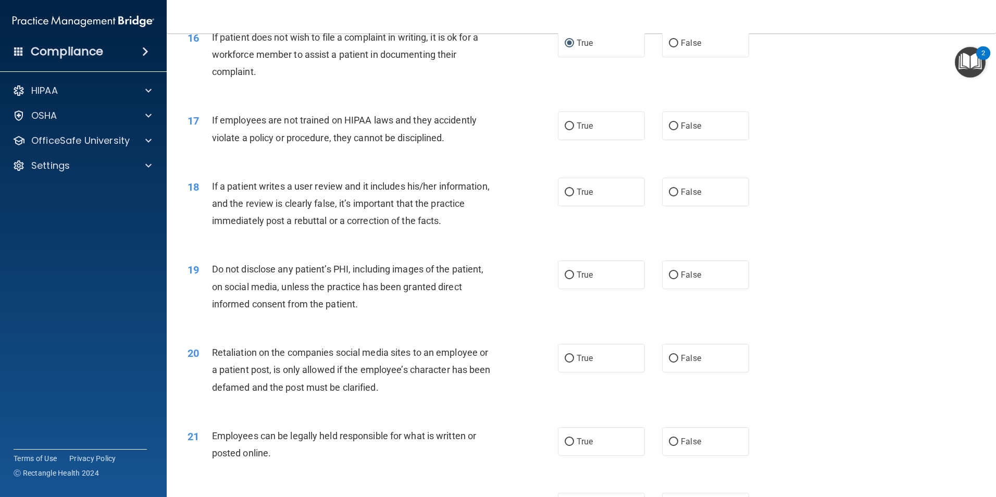
scroll to position [1407, 0]
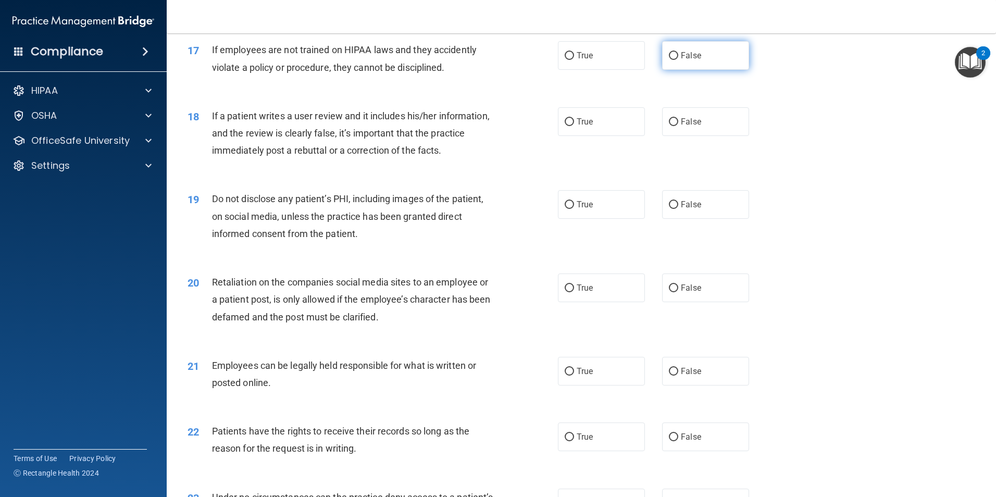
click at [670, 60] on input "False" at bounding box center [673, 56] width 9 height 8
radio input "true"
click at [669, 126] on input "False" at bounding box center [673, 122] width 9 height 8
radio input "true"
click at [569, 209] on input "True" at bounding box center [569, 205] width 9 height 8
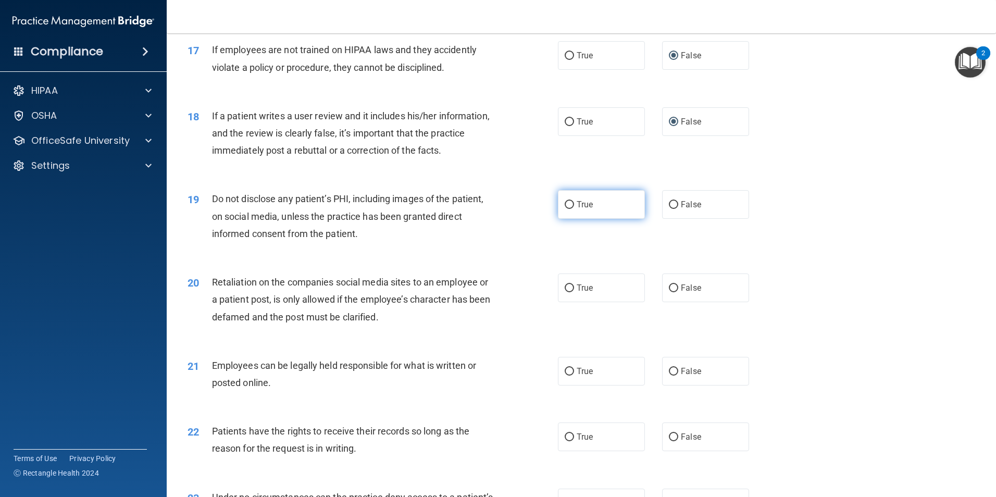
radio input "true"
click at [669, 292] on input "False" at bounding box center [673, 288] width 9 height 8
radio input "true"
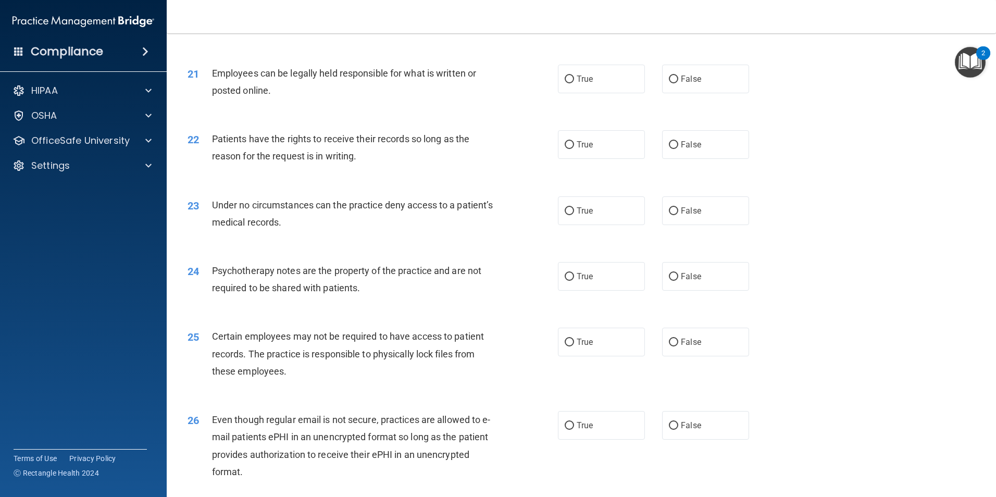
scroll to position [1719, 0]
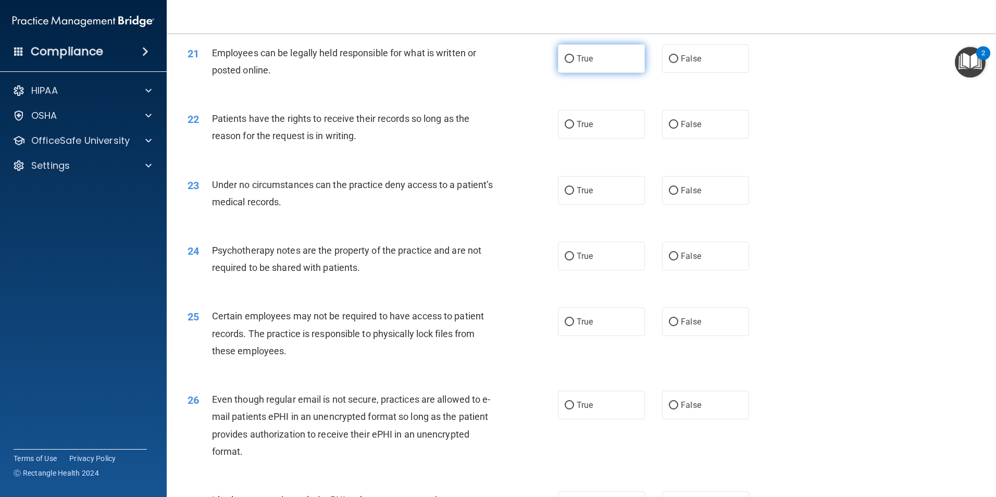
click at [567, 63] on input "True" at bounding box center [569, 59] width 9 height 8
radio input "true"
click at [675, 137] on label "False" at bounding box center [705, 124] width 87 height 29
click at [675, 129] on input "False" at bounding box center [673, 125] width 9 height 8
radio input "true"
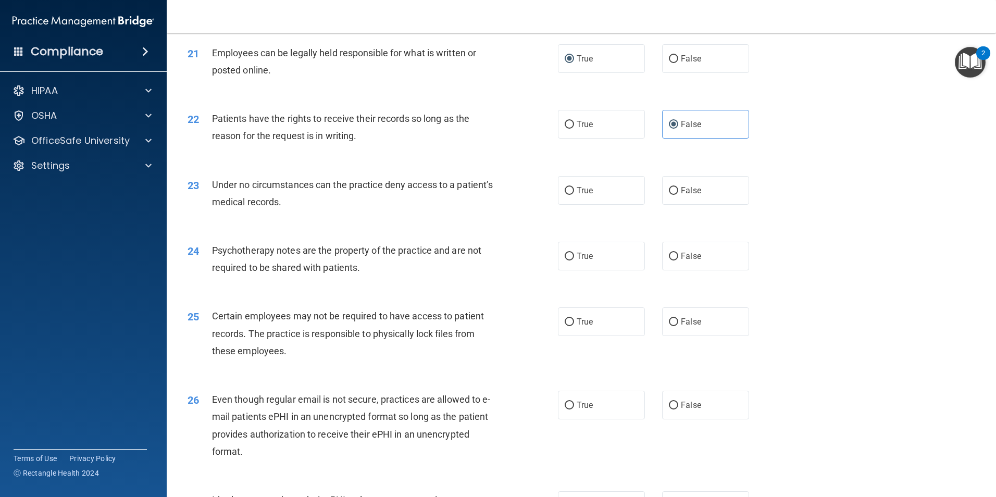
click at [669, 195] on input "False" at bounding box center [673, 191] width 9 height 8
radio input "true"
click at [565, 260] on input "True" at bounding box center [569, 257] width 9 height 8
radio input "true"
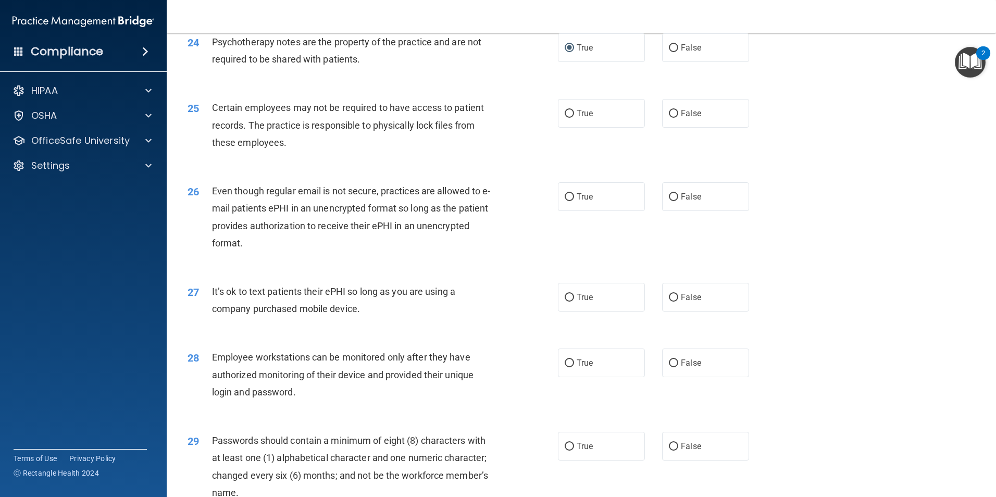
scroll to position [1980, 0]
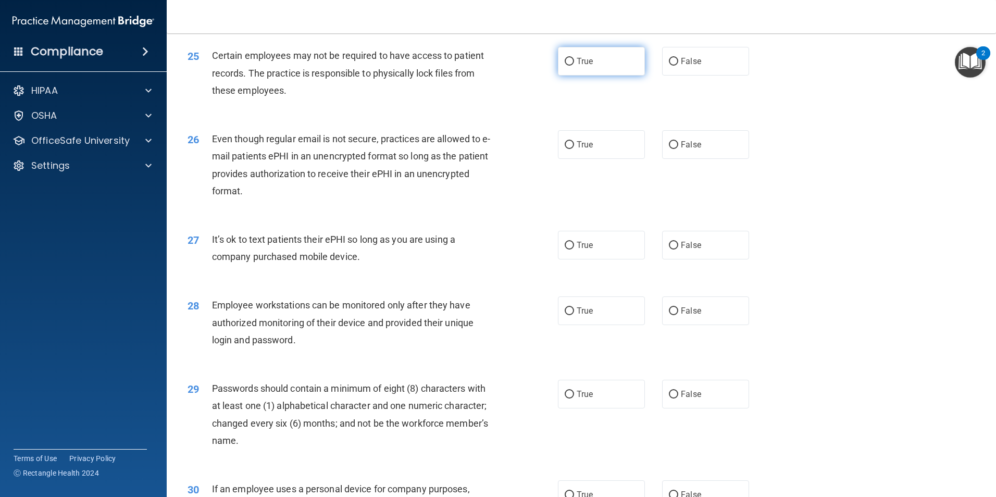
click at [569, 66] on input "True" at bounding box center [569, 62] width 9 height 8
radio input "true"
drag, startPoint x: 567, startPoint y: 164, endPoint x: 567, endPoint y: 173, distance: 8.9
click at [566, 149] on input "True" at bounding box center [569, 145] width 9 height 8
radio input "true"
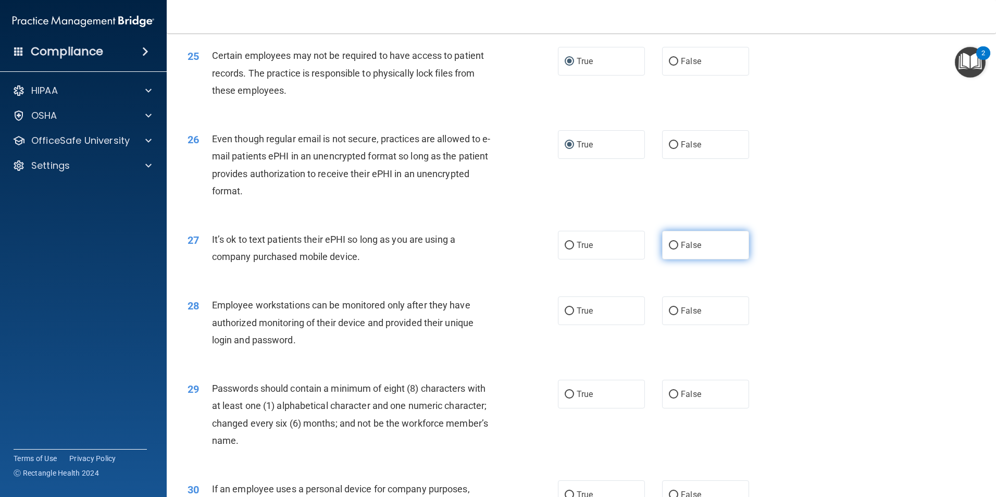
click at [669, 250] on input "False" at bounding box center [673, 246] width 9 height 8
radio input "true"
click at [672, 323] on label "False" at bounding box center [705, 310] width 87 height 29
click at [672, 315] on input "False" at bounding box center [673, 311] width 9 height 8
radio input "true"
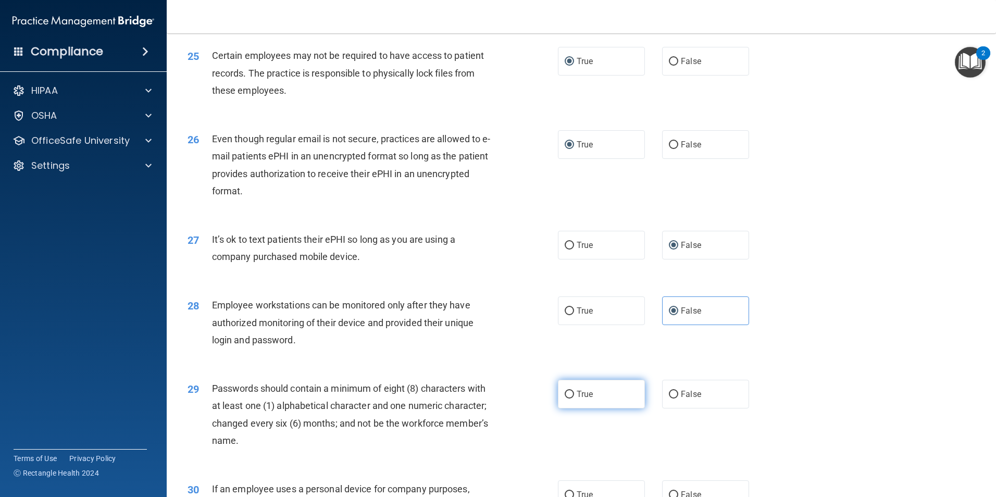
click at [567, 399] on input "True" at bounding box center [569, 395] width 9 height 8
radio input "true"
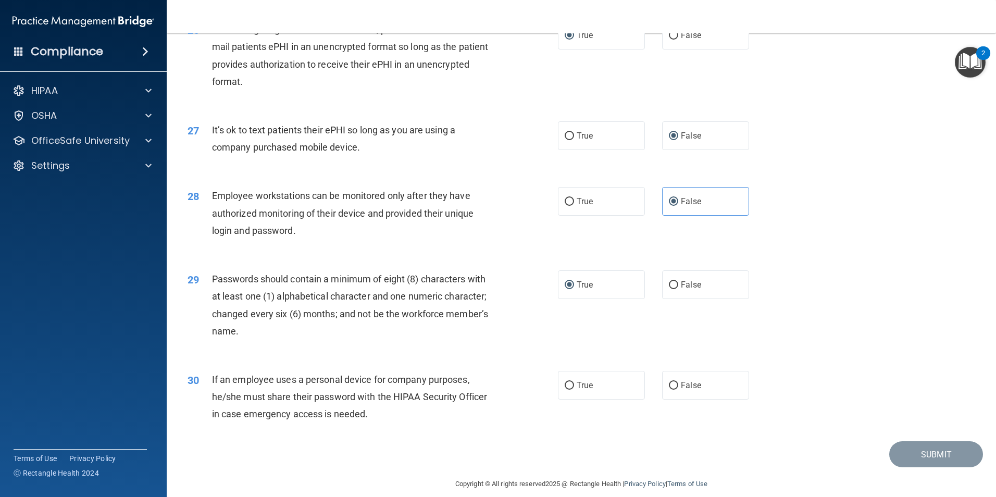
scroll to position [2118, 0]
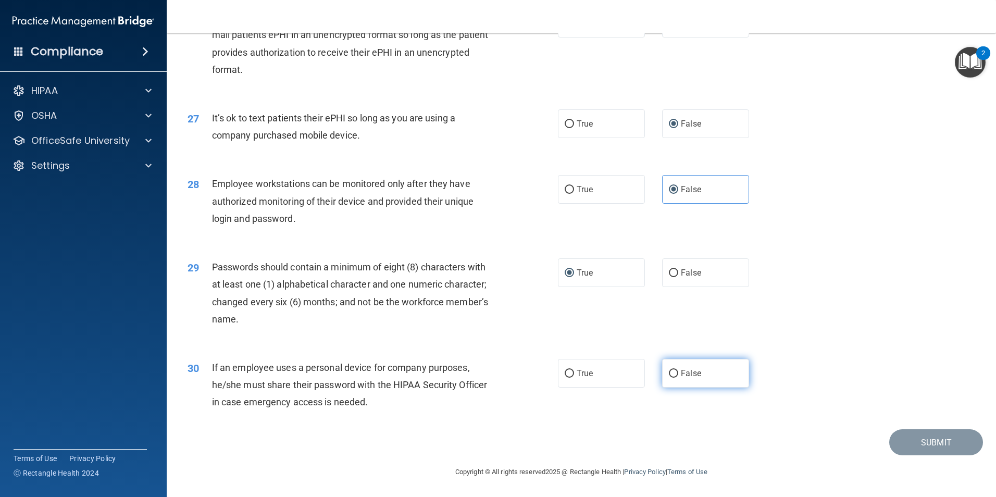
click at [671, 375] on input "False" at bounding box center [673, 374] width 9 height 8
radio input "true"
click at [924, 446] on button "Submit" at bounding box center [936, 442] width 94 height 27
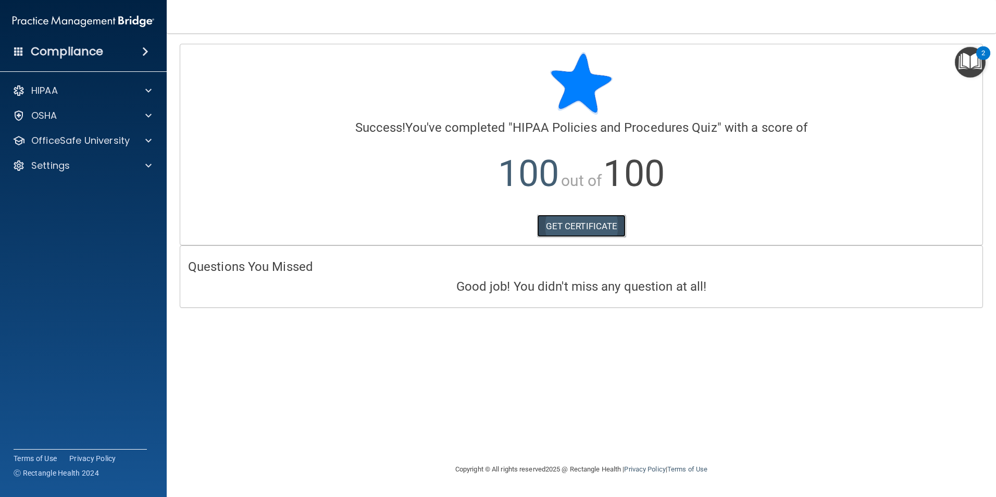
click at [611, 231] on link "GET CERTIFICATE" at bounding box center [581, 226] width 89 height 23
click at [103, 132] on div "OfficeSafe University" at bounding box center [83, 140] width 167 height 21
click at [118, 144] on p "OfficeSafe University" at bounding box center [80, 140] width 98 height 13
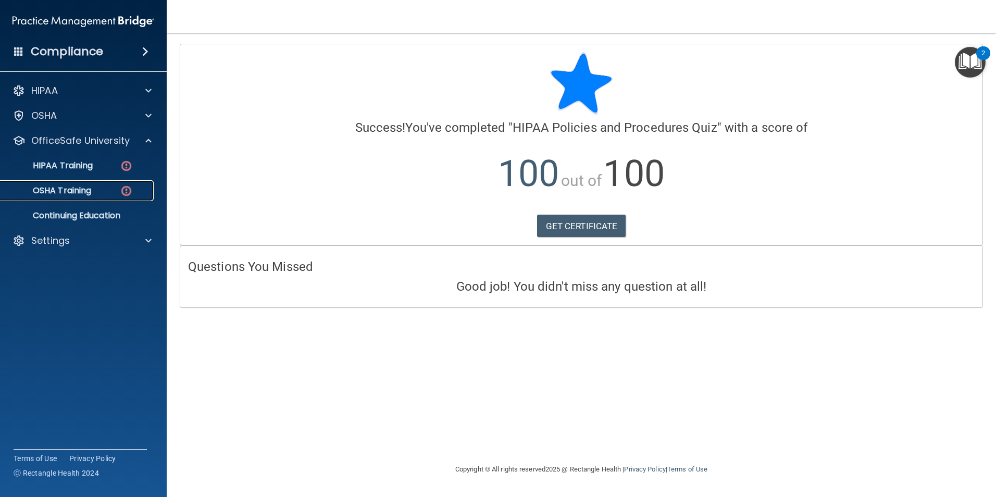
click at [109, 185] on div "OSHA Training" at bounding box center [78, 190] width 142 height 10
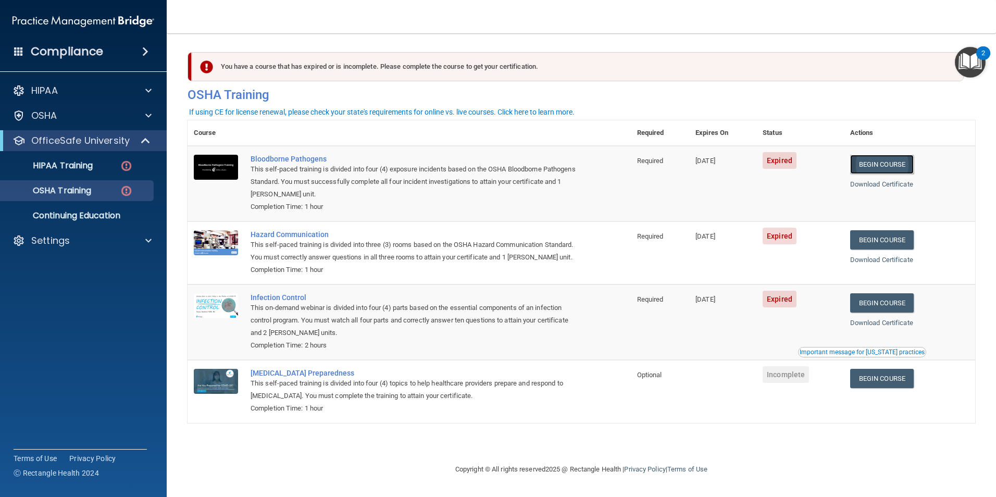
click at [883, 167] on link "Begin Course" at bounding box center [882, 164] width 64 height 19
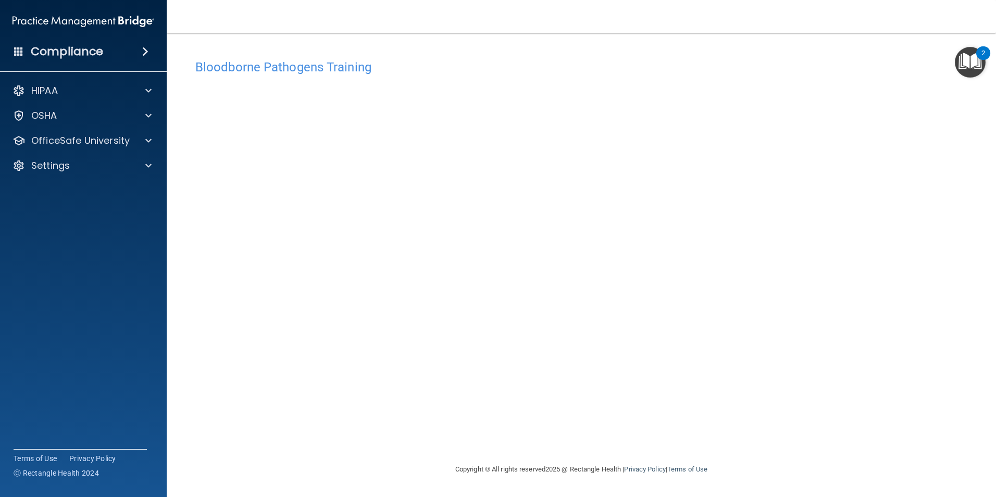
click at [971, 59] on img "Open Resource Center, 2 new notifications" at bounding box center [970, 62] width 31 height 31
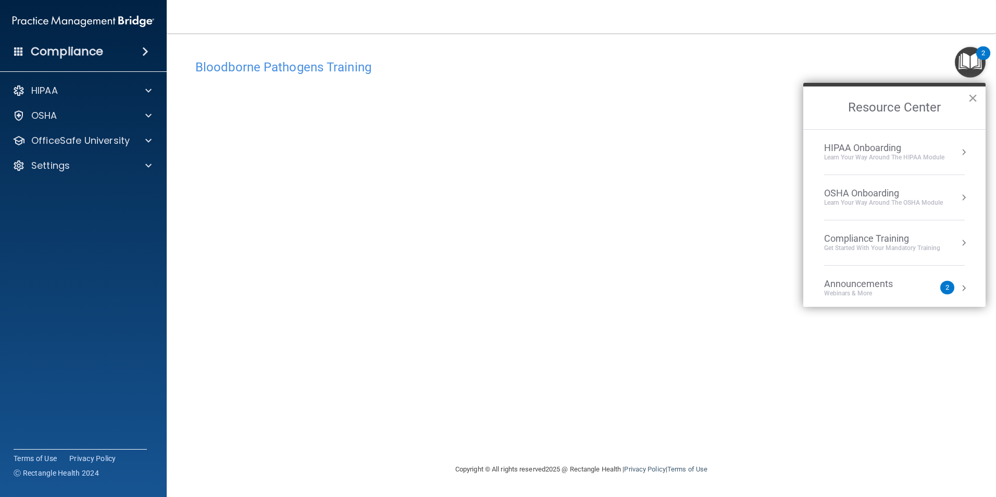
click at [973, 94] on button "×" at bounding box center [973, 98] width 10 height 17
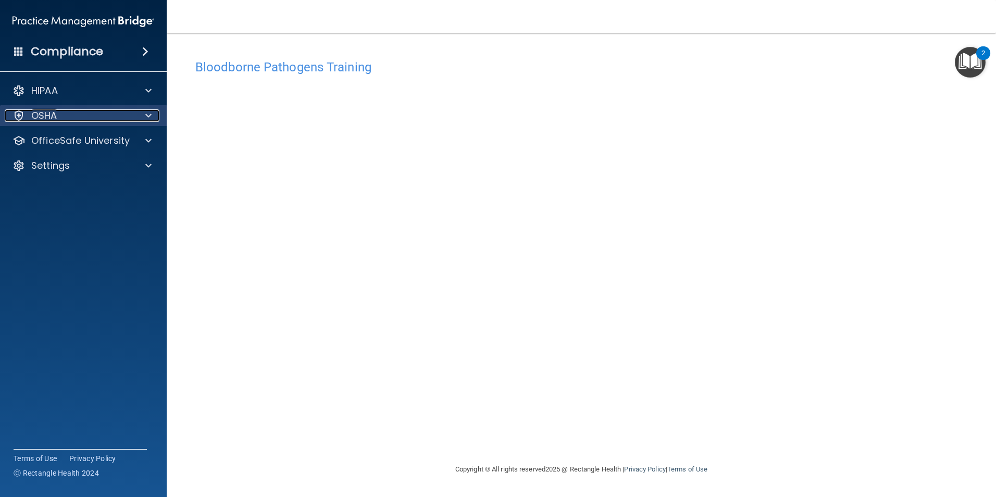
click at [109, 118] on div "OSHA" at bounding box center [69, 115] width 129 height 13
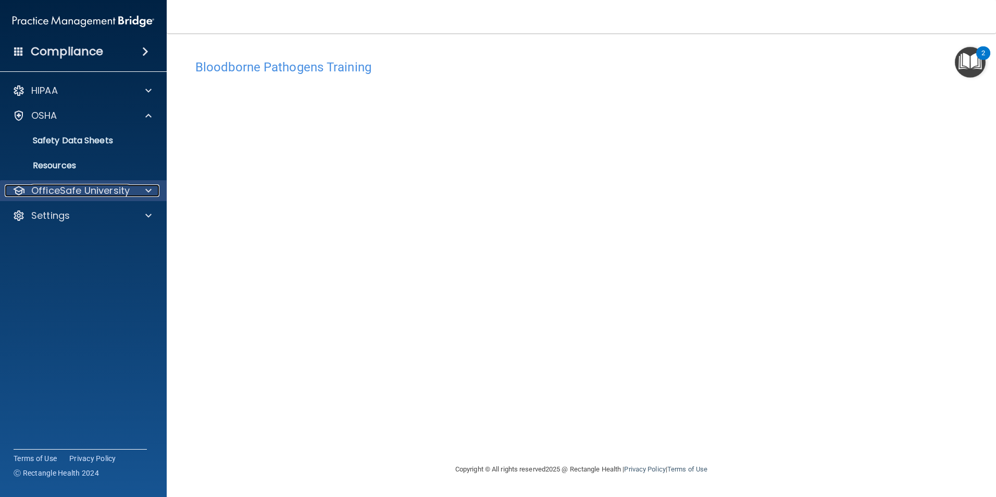
click at [109, 186] on p "OfficeSafe University" at bounding box center [80, 190] width 98 height 13
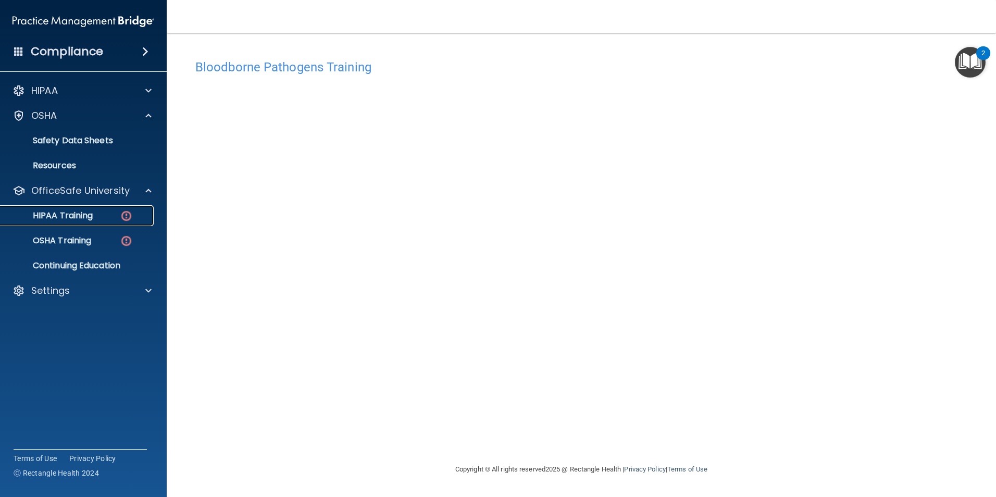
click at [108, 215] on div "HIPAA Training" at bounding box center [78, 215] width 142 height 10
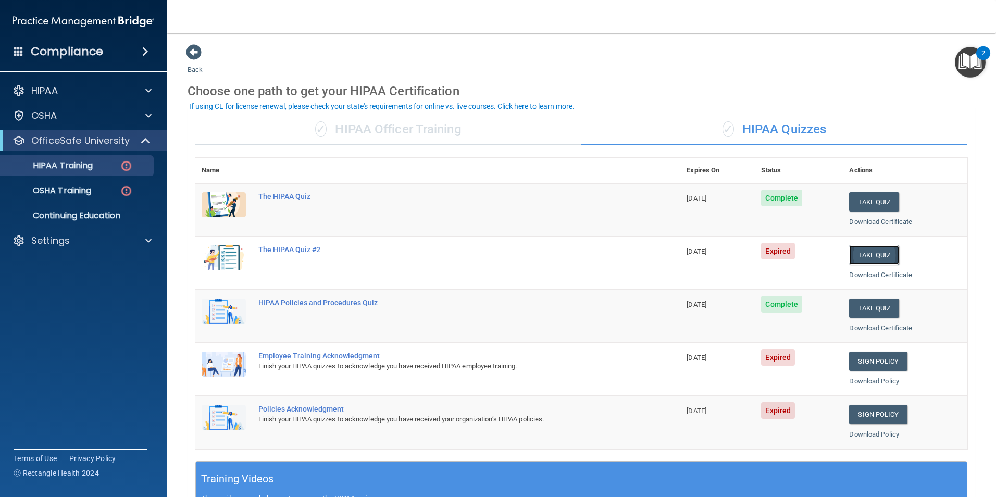
click at [868, 254] on button "Take Quiz" at bounding box center [874, 254] width 50 height 19
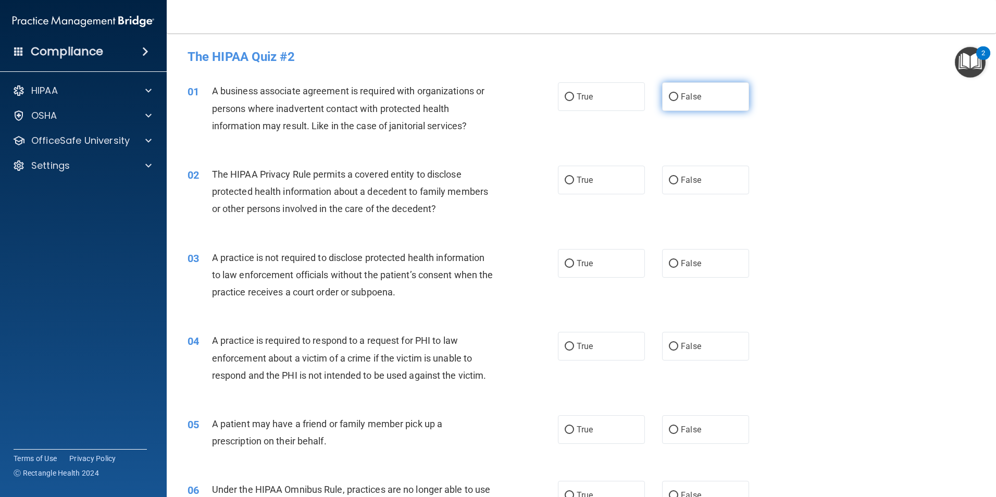
click at [671, 98] on input "False" at bounding box center [673, 97] width 9 height 8
radio input "true"
click at [565, 178] on input "True" at bounding box center [569, 181] width 9 height 8
radio input "true"
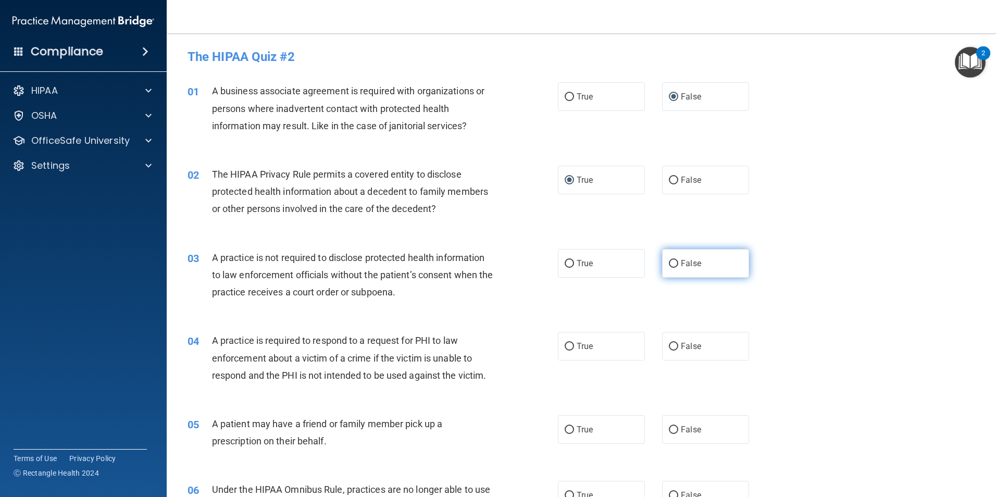
click at [673, 265] on input "False" at bounding box center [673, 264] width 9 height 8
radio input "true"
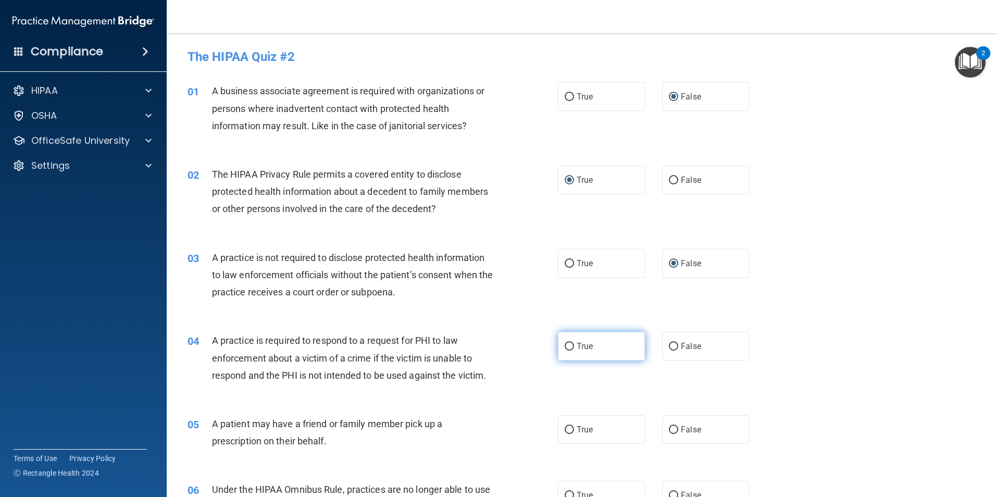
click at [565, 347] on input "True" at bounding box center [569, 347] width 9 height 8
radio input "true"
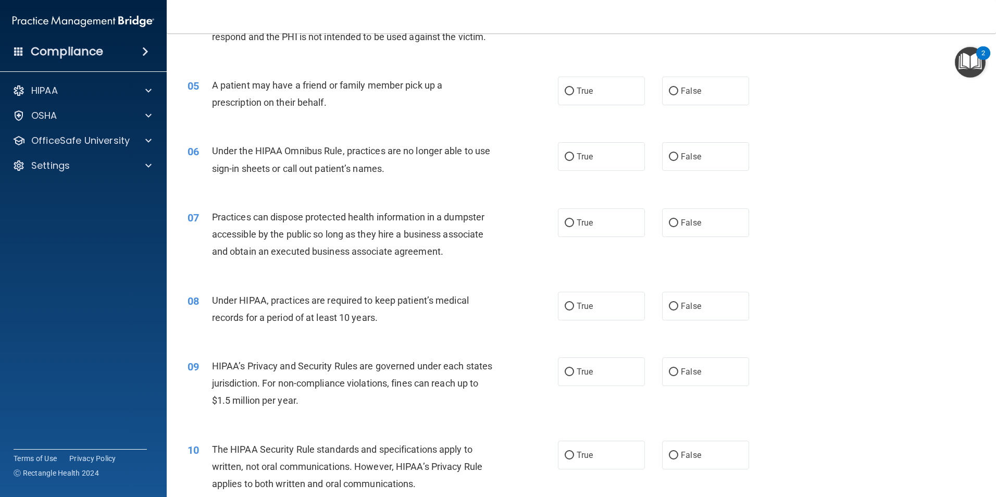
scroll to position [365, 0]
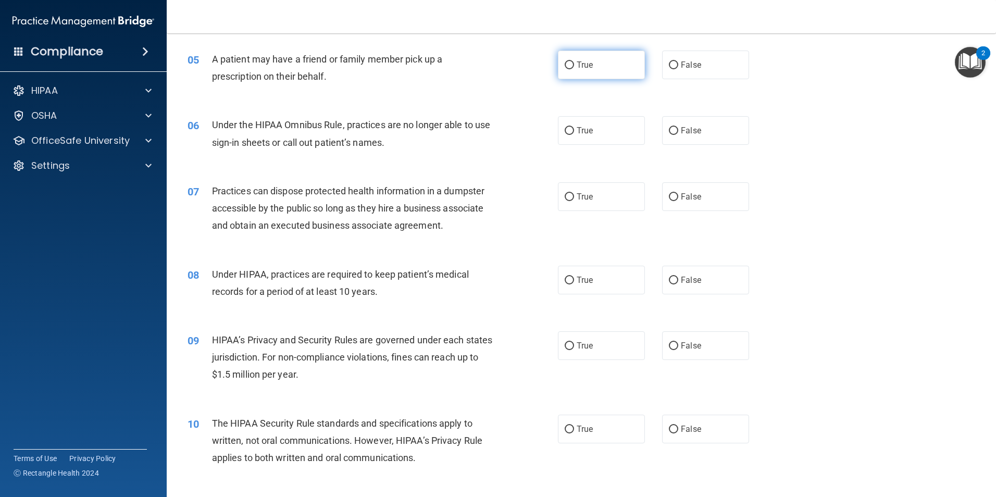
click at [565, 66] on input "True" at bounding box center [569, 65] width 9 height 8
radio input "true"
click at [671, 131] on input "False" at bounding box center [673, 131] width 9 height 8
radio input "true"
click at [669, 194] on input "False" at bounding box center [673, 197] width 9 height 8
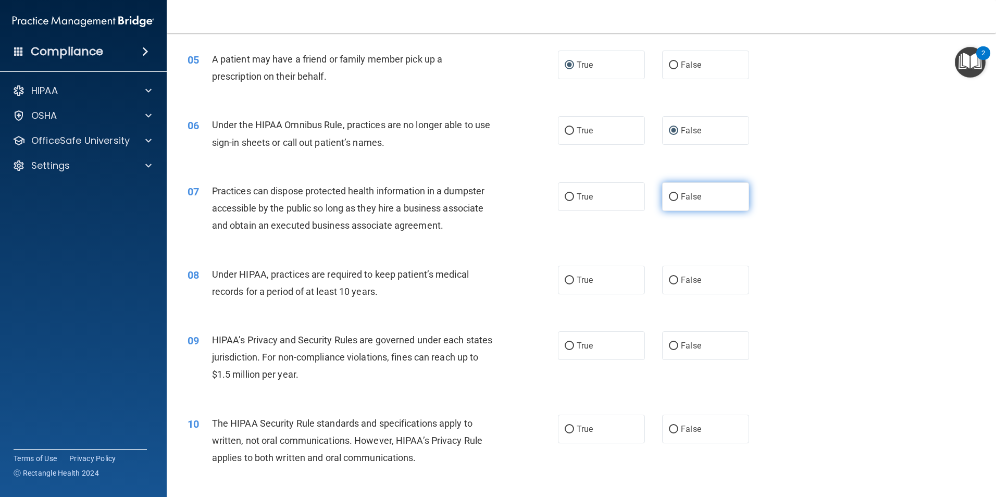
radio input "true"
click at [669, 278] on input "False" at bounding box center [673, 281] width 9 height 8
radio input "true"
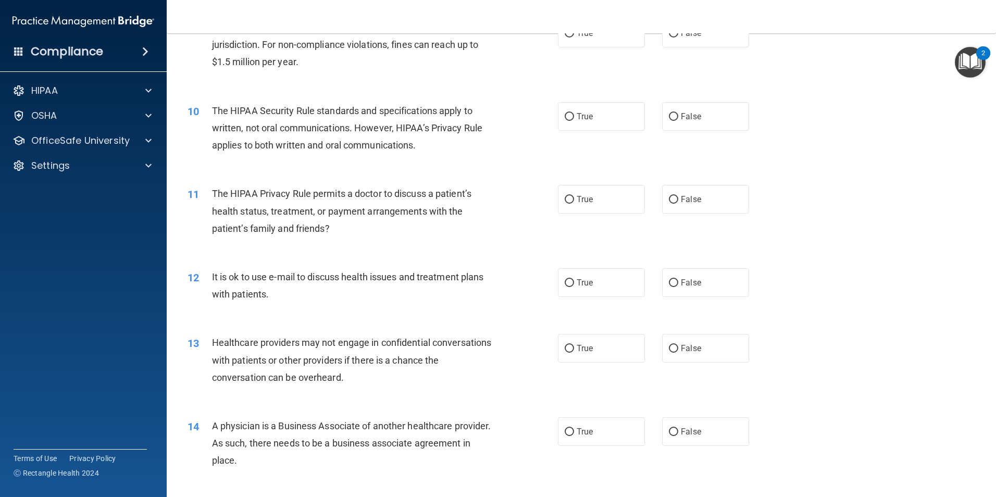
scroll to position [625, 0]
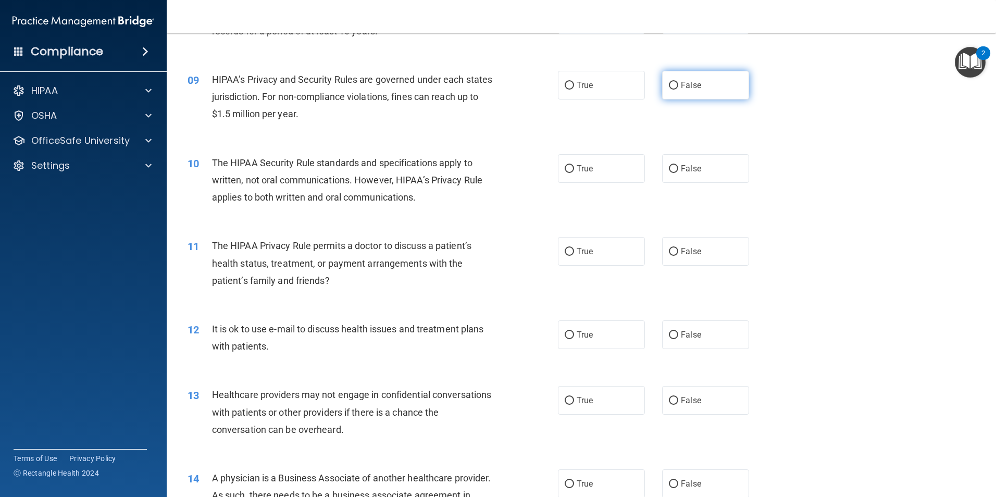
click at [669, 85] on input "False" at bounding box center [673, 86] width 9 height 8
radio input "true"
drag, startPoint x: 568, startPoint y: 169, endPoint x: 567, endPoint y: 214, distance: 44.3
click at [568, 170] on input "True" at bounding box center [569, 169] width 9 height 8
radio input "true"
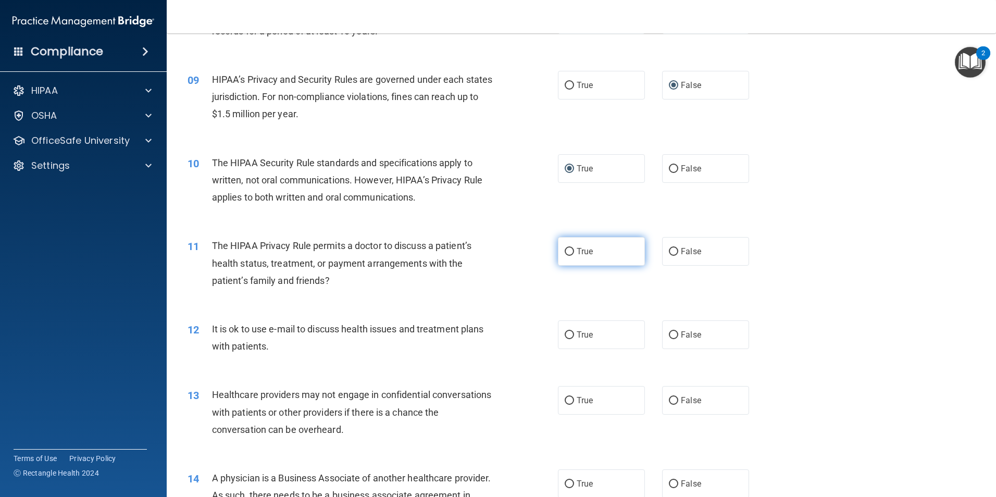
click at [565, 257] on label "True" at bounding box center [601, 251] width 87 height 29
click at [565, 256] on input "True" at bounding box center [569, 252] width 9 height 8
radio input "true"
click at [565, 331] on input "True" at bounding box center [569, 335] width 9 height 8
radio input "true"
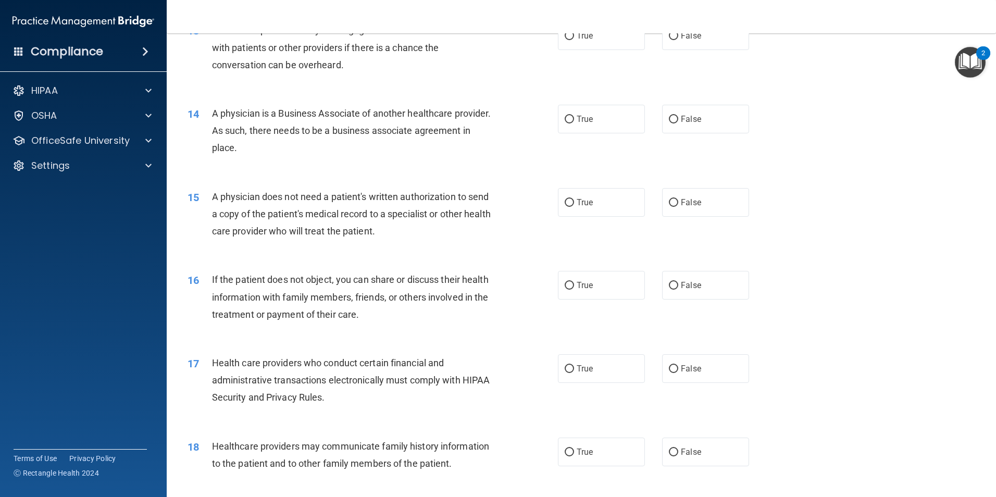
scroll to position [938, 0]
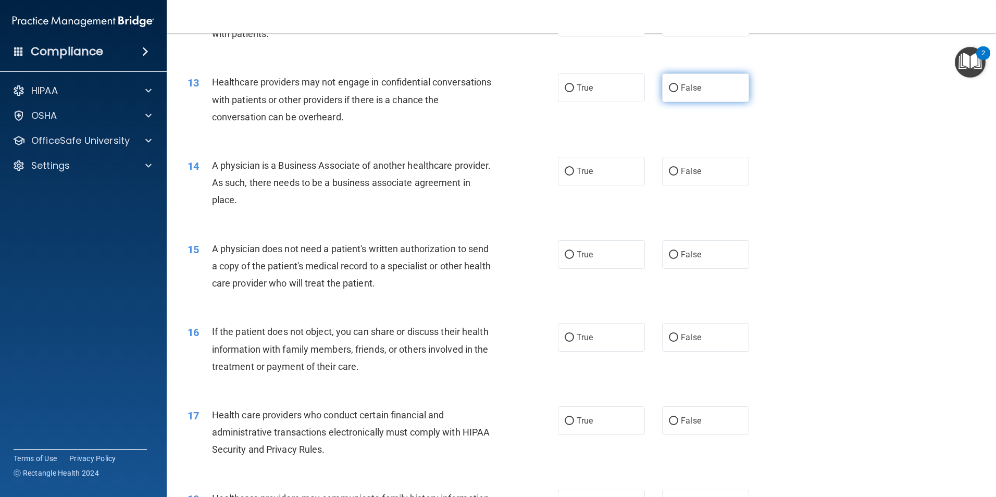
click at [669, 90] on input "False" at bounding box center [673, 88] width 9 height 8
radio input "true"
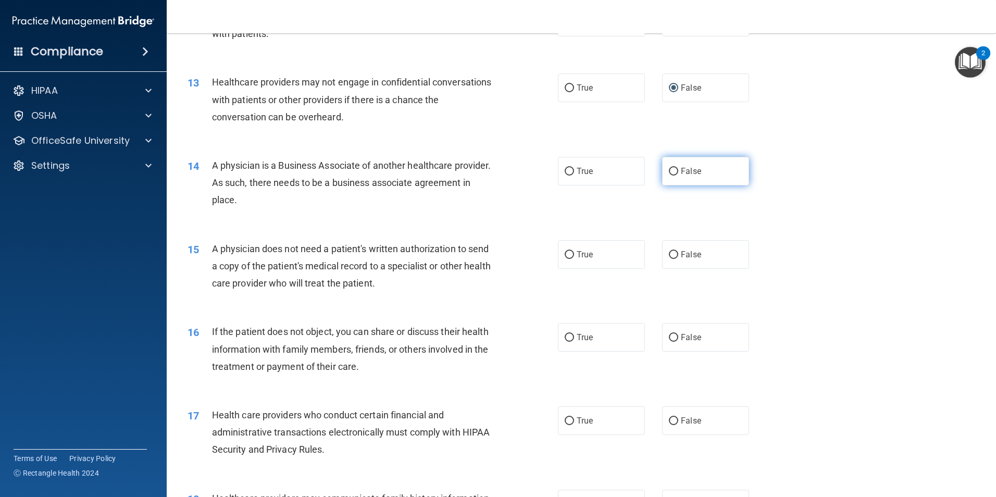
click at [672, 171] on input "False" at bounding box center [673, 172] width 9 height 8
radio input "true"
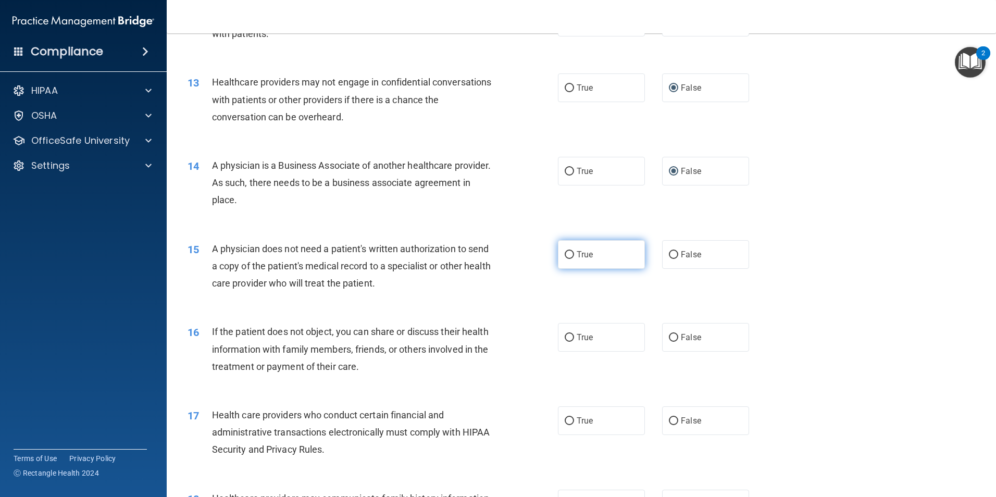
click at [567, 255] on input "True" at bounding box center [569, 255] width 9 height 8
radio input "true"
drag, startPoint x: 565, startPoint y: 335, endPoint x: 569, endPoint y: 338, distance: 5.6
click at [565, 336] on input "True" at bounding box center [569, 338] width 9 height 8
radio input "true"
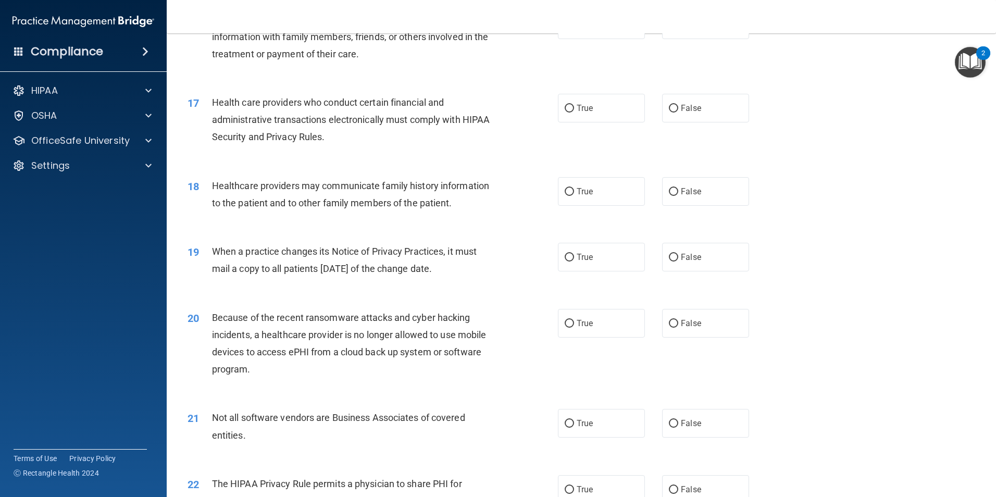
scroll to position [1302, 0]
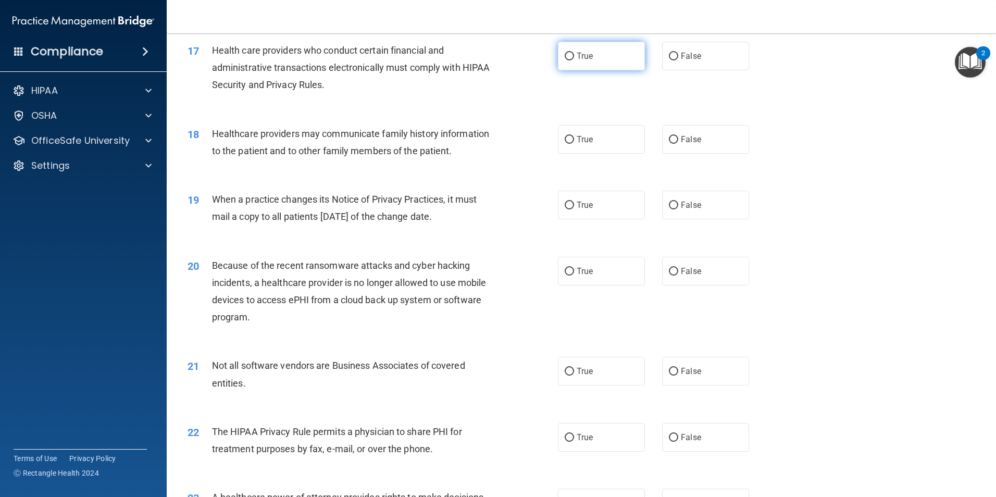
click at [566, 55] on input "True" at bounding box center [569, 57] width 9 height 8
radio input "true"
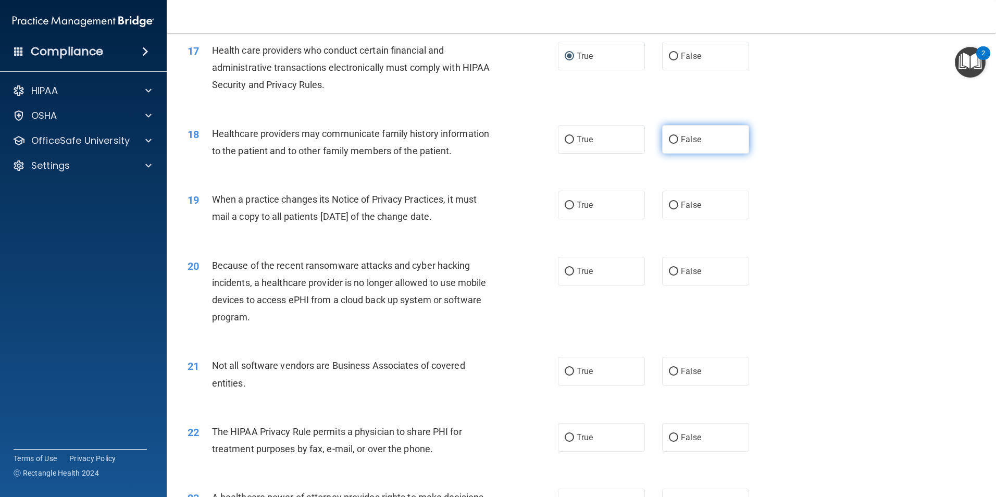
click at [669, 138] on input "False" at bounding box center [673, 140] width 9 height 8
radio input "true"
click at [673, 202] on input "False" at bounding box center [673, 206] width 9 height 8
radio input "true"
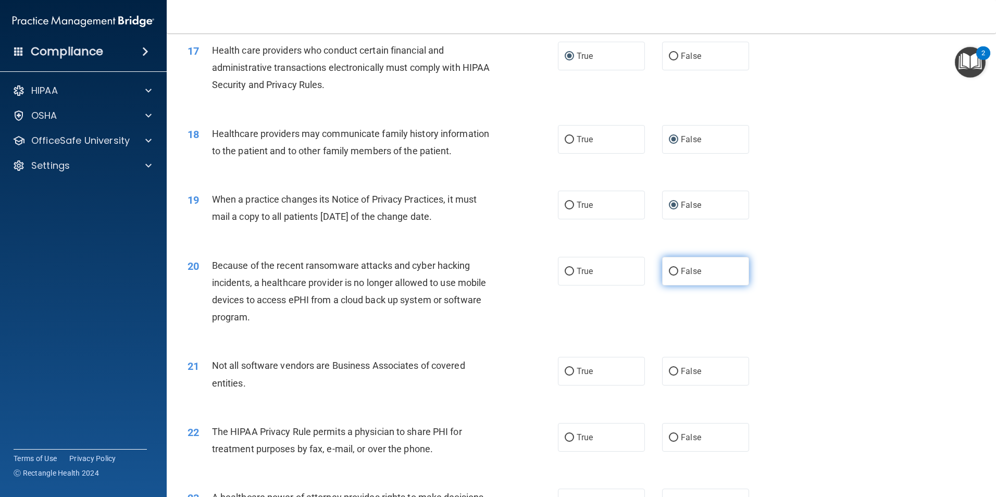
click at [669, 270] on input "False" at bounding box center [673, 272] width 9 height 8
radio input "true"
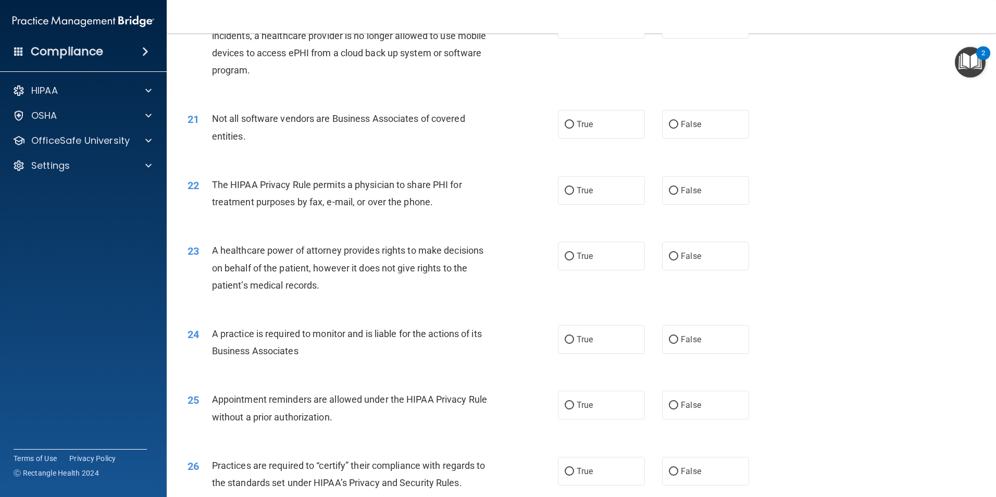
scroll to position [1615, 0]
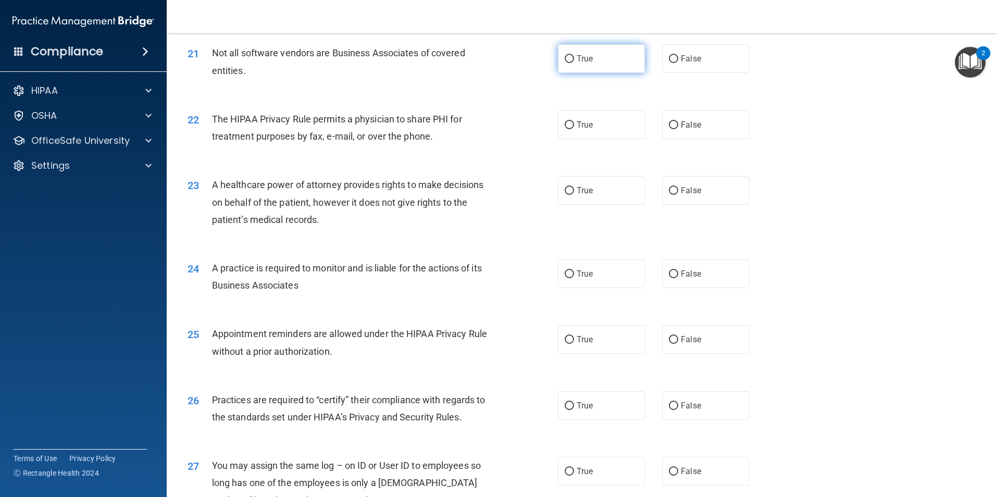
click at [568, 56] on input "True" at bounding box center [569, 59] width 9 height 8
radio input "true"
click at [567, 124] on input "True" at bounding box center [569, 125] width 9 height 8
radio input "true"
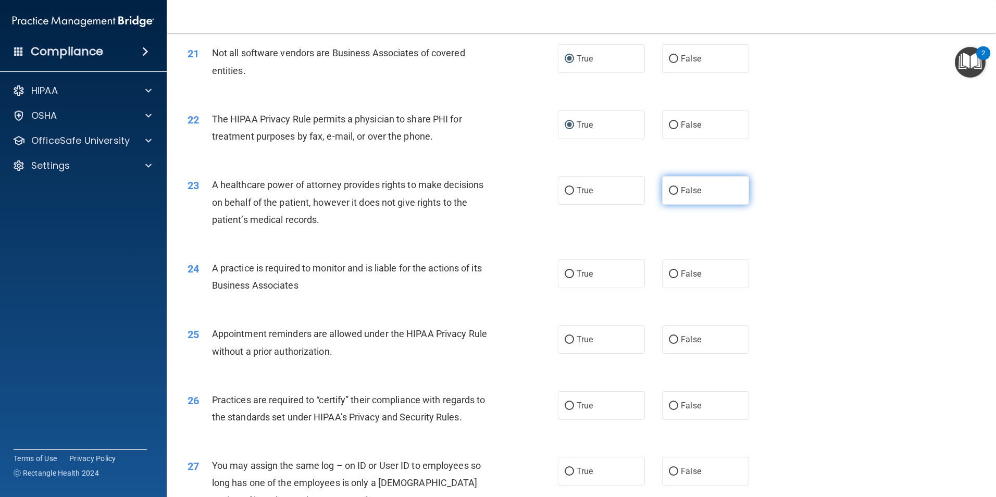
click at [669, 190] on input "False" at bounding box center [673, 191] width 9 height 8
radio input "true"
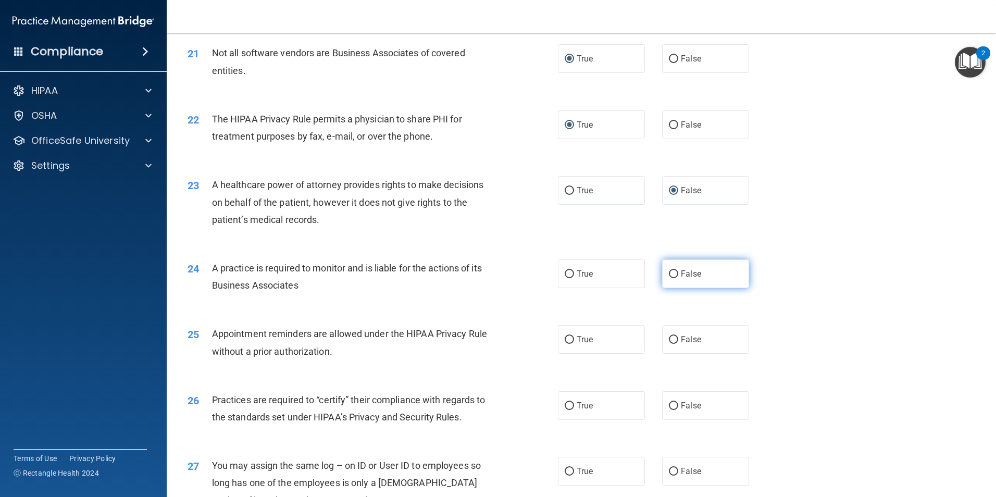
click at [671, 273] on input "False" at bounding box center [673, 274] width 9 height 8
radio input "true"
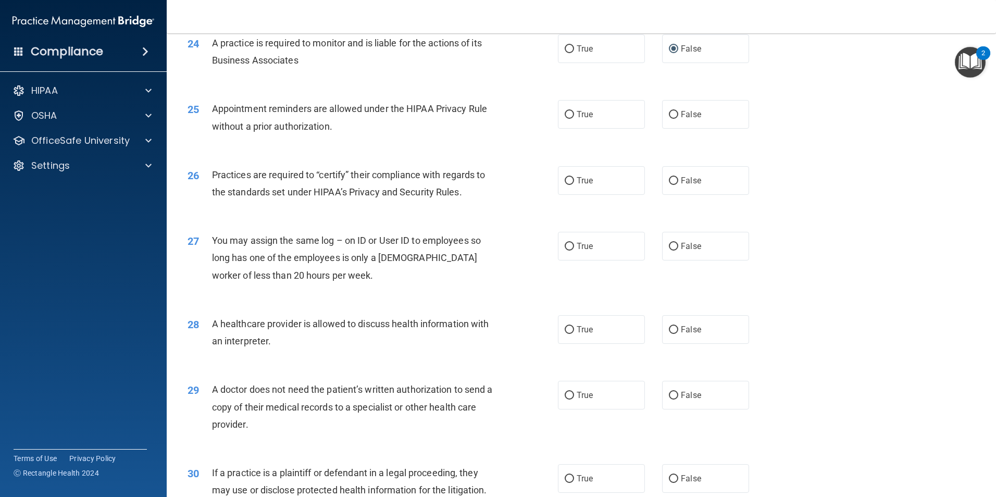
scroll to position [1876, 0]
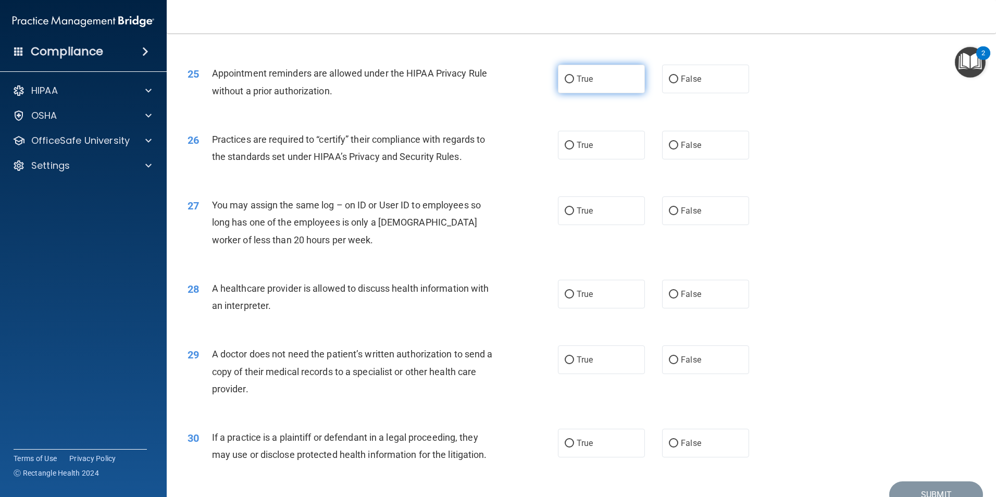
click at [568, 78] on input "True" at bounding box center [569, 80] width 9 height 8
radio input "true"
click at [669, 145] on input "False" at bounding box center [673, 146] width 9 height 8
radio input "true"
click at [669, 214] on input "False" at bounding box center [673, 211] width 9 height 8
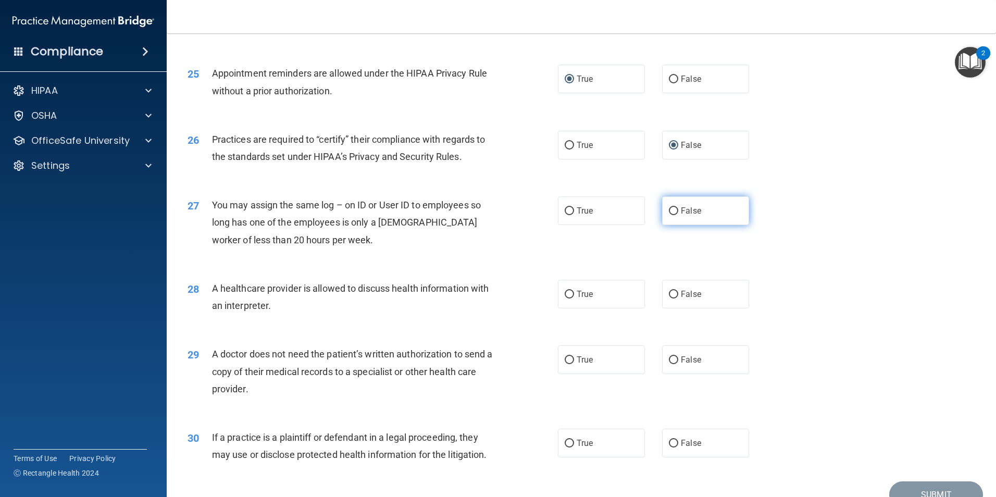
radio input "true"
click at [565, 296] on input "True" at bounding box center [569, 295] width 9 height 8
radio input "true"
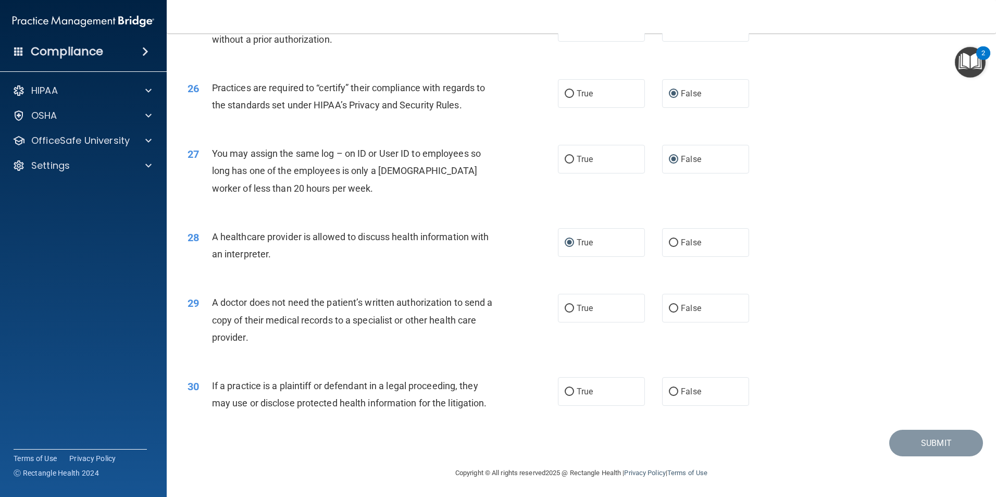
scroll to position [1928, 0]
click at [569, 307] on input "True" at bounding box center [569, 308] width 9 height 8
radio input "true"
click at [565, 391] on input "True" at bounding box center [569, 391] width 9 height 8
radio input "true"
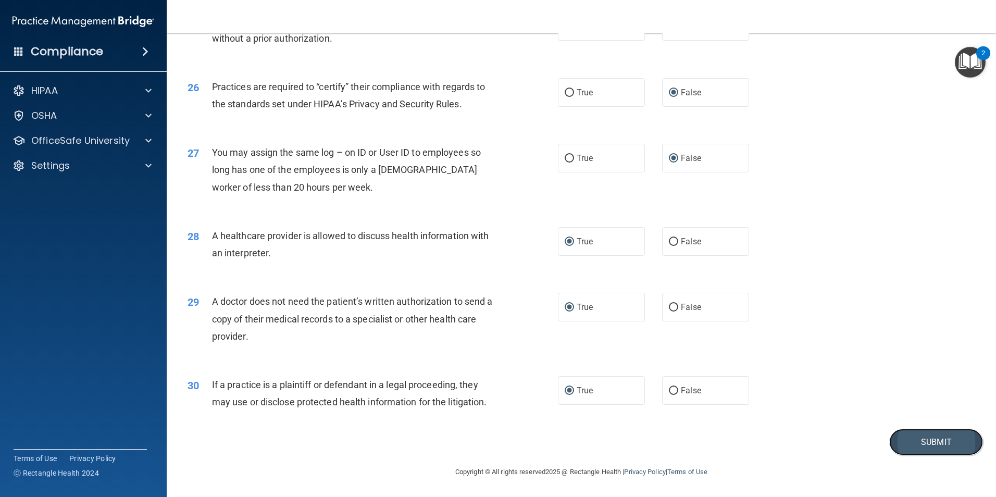
click at [909, 445] on button "Submit" at bounding box center [936, 442] width 94 height 27
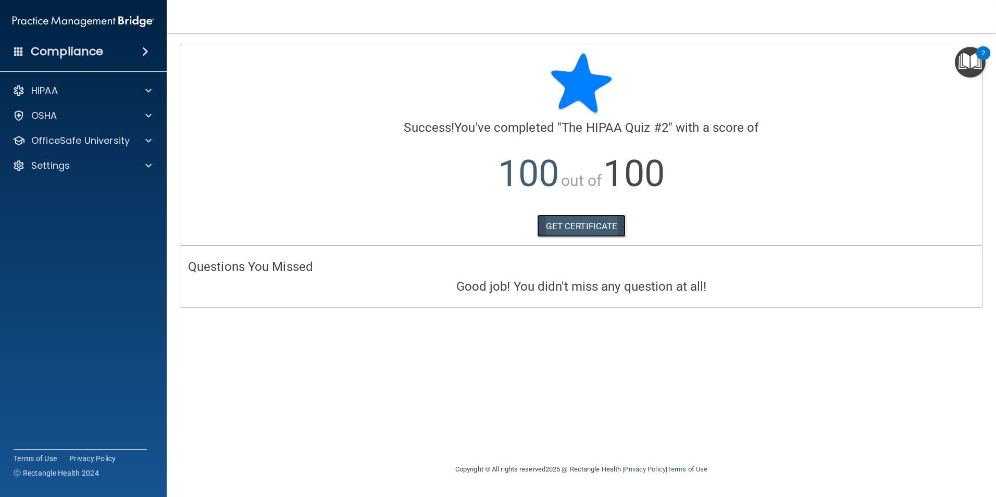
click at [571, 226] on link "GET CERTIFICATE" at bounding box center [581, 226] width 89 height 23
click at [82, 139] on p "OfficeSafe University" at bounding box center [80, 140] width 98 height 13
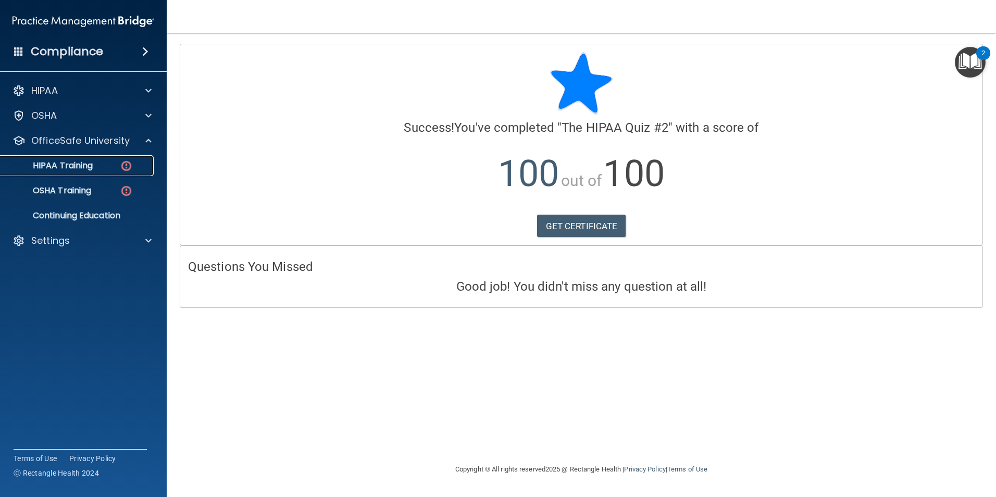
click at [84, 162] on p "HIPAA Training" at bounding box center [50, 165] width 86 height 10
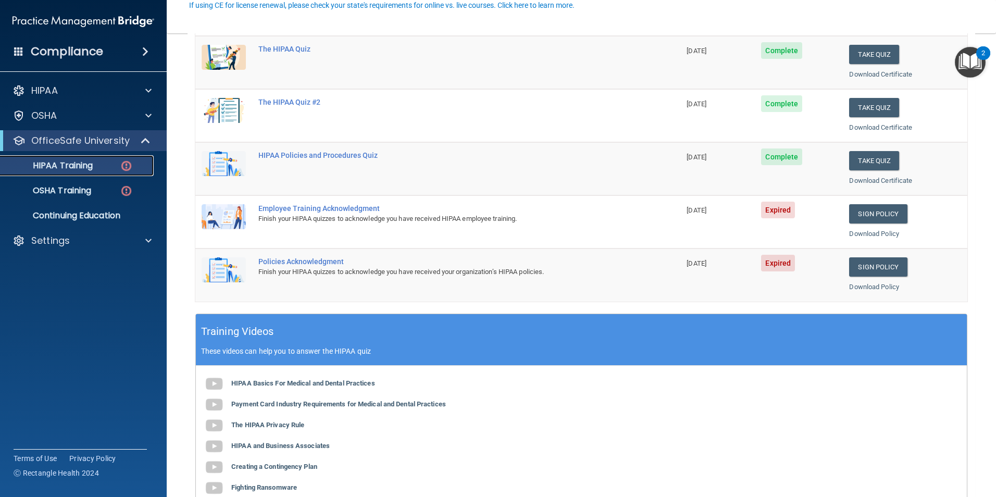
scroll to position [156, 0]
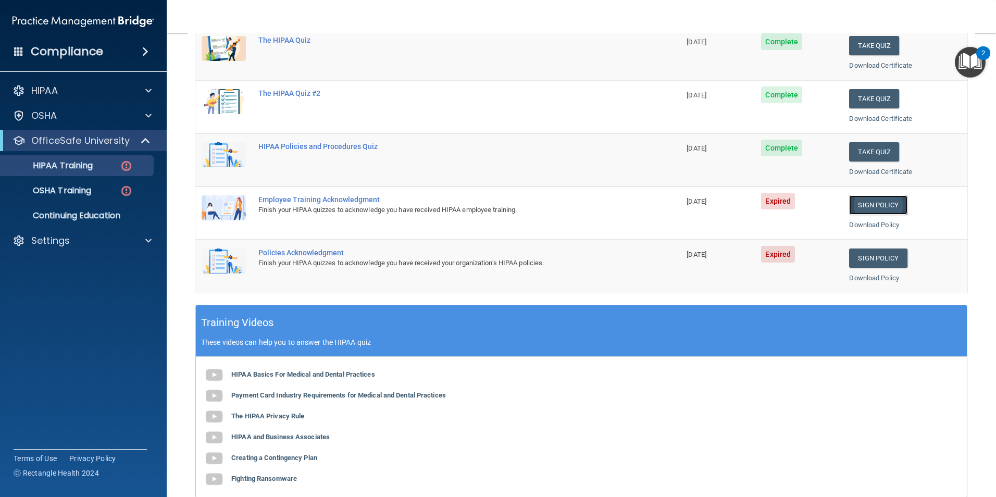
click at [859, 206] on link "Sign Policy" at bounding box center [878, 204] width 58 height 19
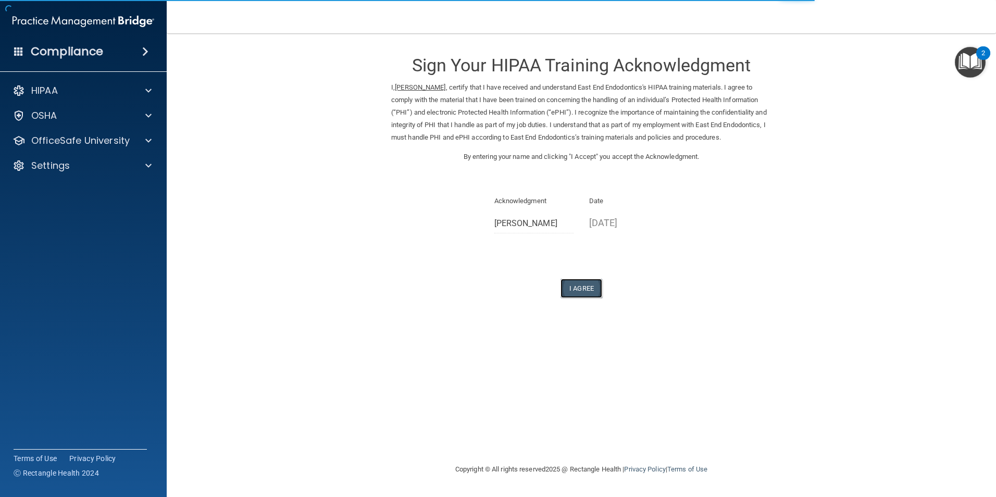
click at [575, 298] on button "I Agree" at bounding box center [582, 288] width 42 height 19
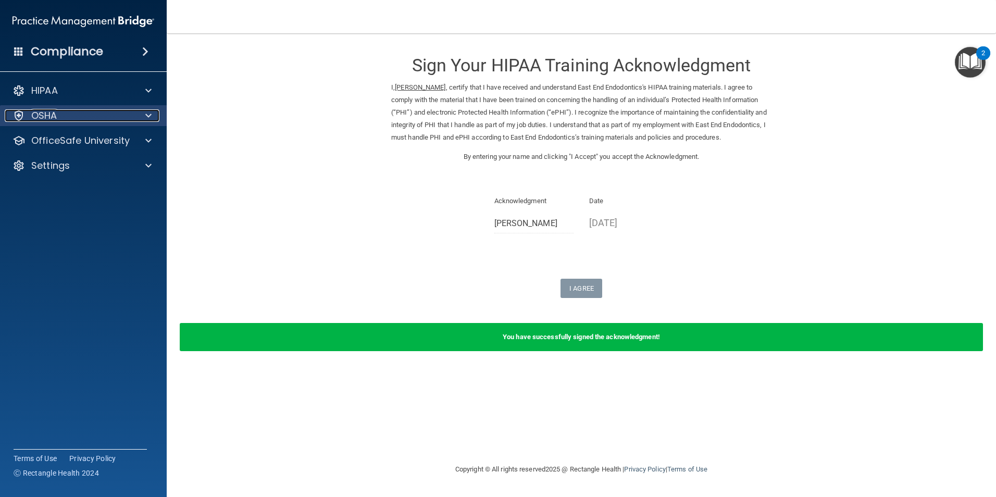
click at [130, 110] on div "OSHA" at bounding box center [69, 115] width 129 height 13
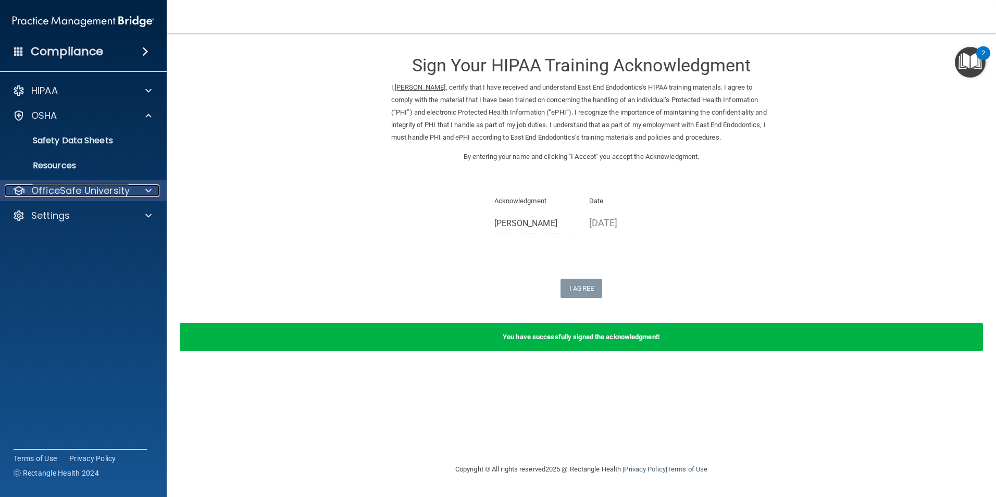
click at [119, 193] on p "OfficeSafe University" at bounding box center [80, 190] width 98 height 13
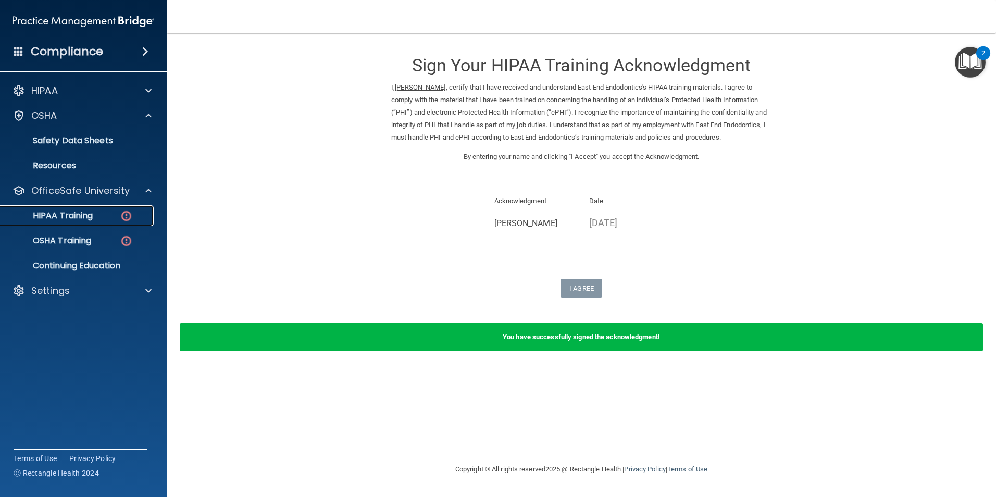
click at [117, 217] on div "HIPAA Training" at bounding box center [78, 215] width 142 height 10
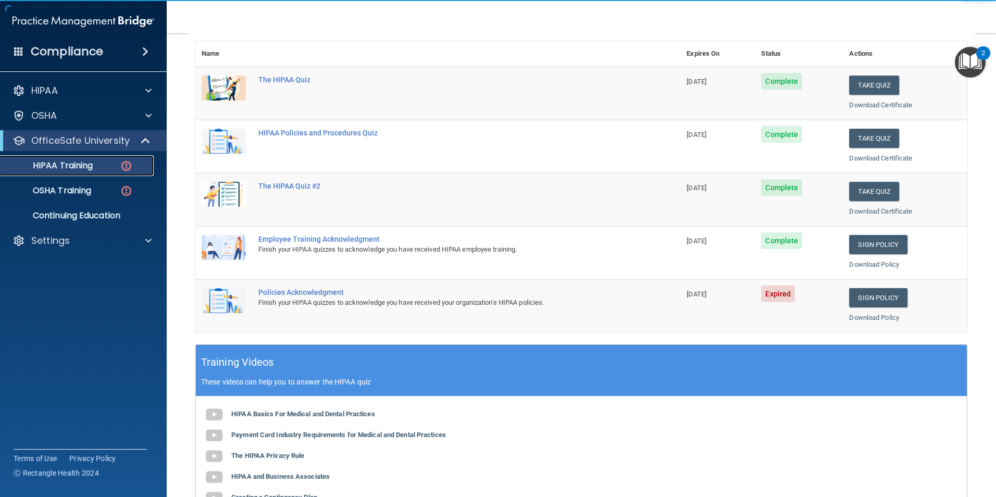
scroll to position [156, 0]
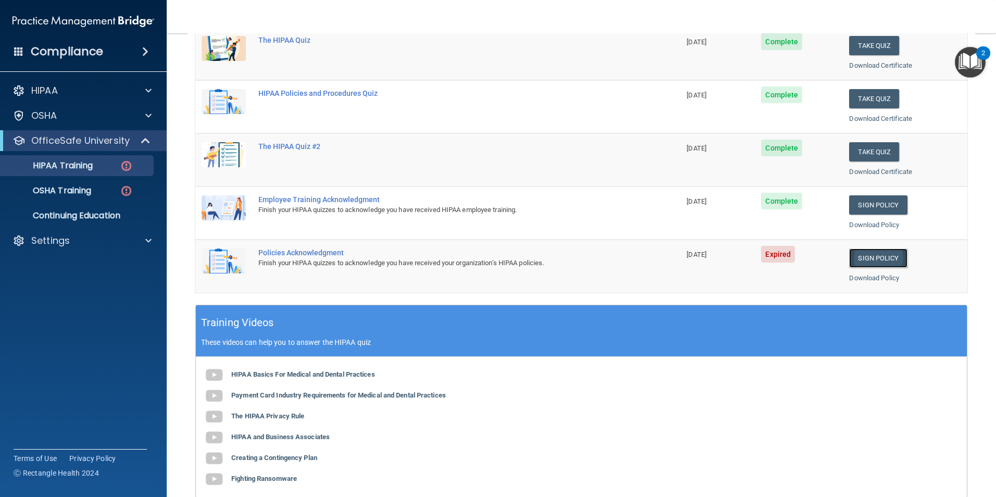
click at [867, 257] on link "Sign Policy" at bounding box center [878, 258] width 58 height 19
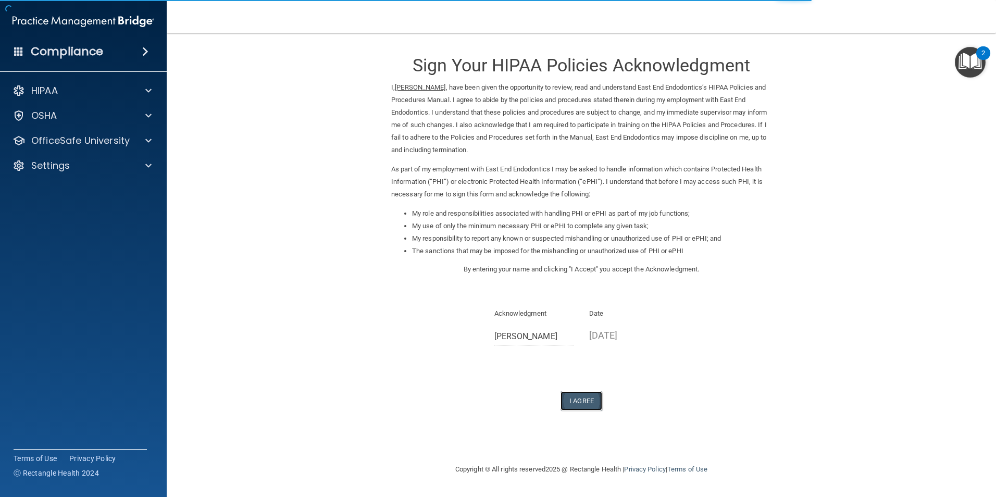
click at [580, 403] on button "I Agree" at bounding box center [582, 400] width 42 height 19
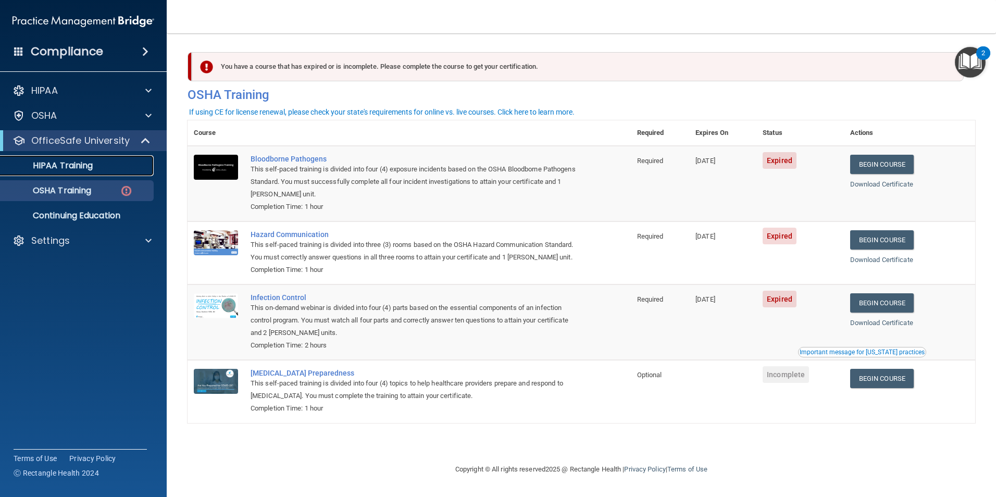
click at [107, 167] on div "HIPAA Training" at bounding box center [78, 165] width 142 height 10
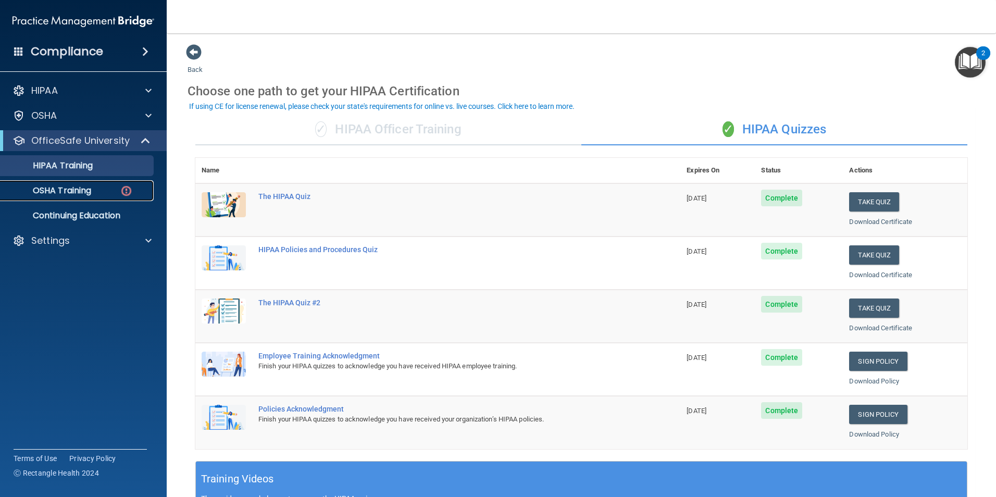
click at [80, 196] on p "OSHA Training" at bounding box center [49, 190] width 84 height 10
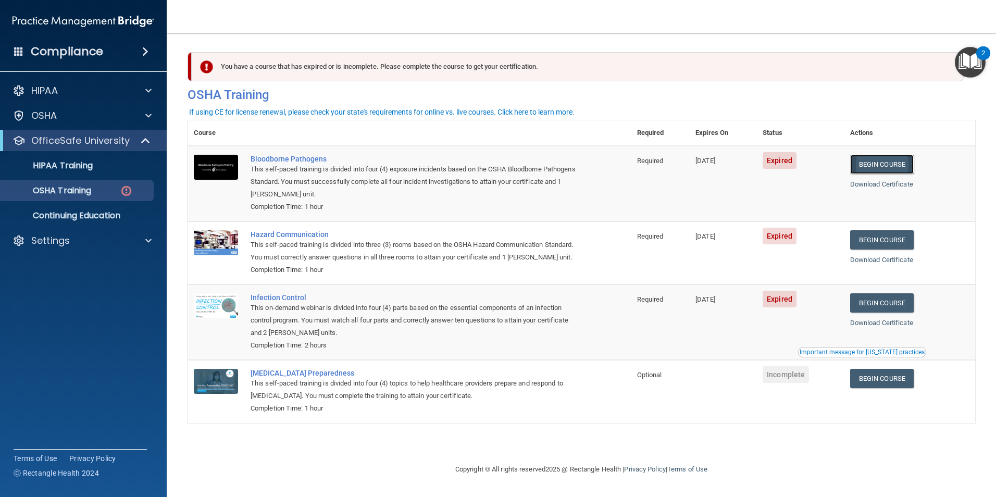
click at [892, 166] on link "Begin Course" at bounding box center [882, 164] width 64 height 19
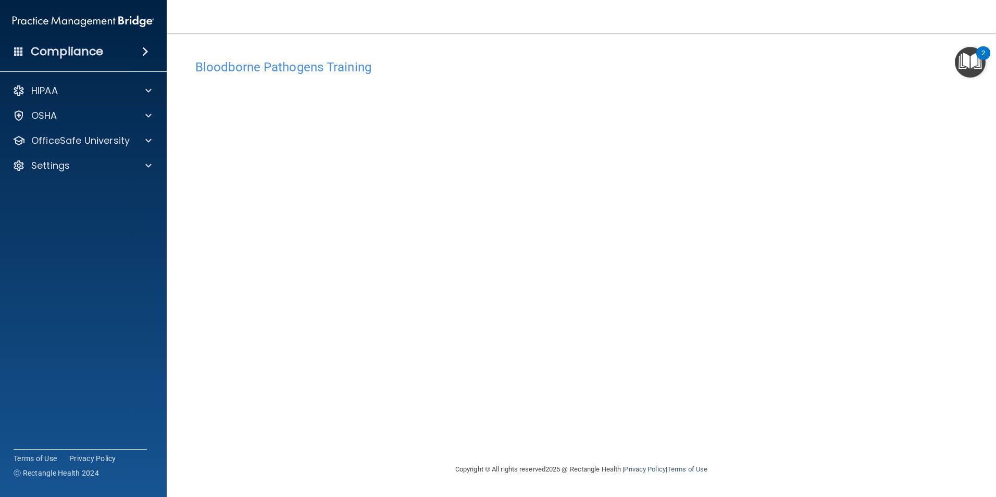
click at [88, 127] on div "HIPAA Documents and Policies Report an Incident Business Associates Emergency P…" at bounding box center [83, 130] width 167 height 108
click at [82, 136] on p "OfficeSafe University" at bounding box center [80, 140] width 98 height 13
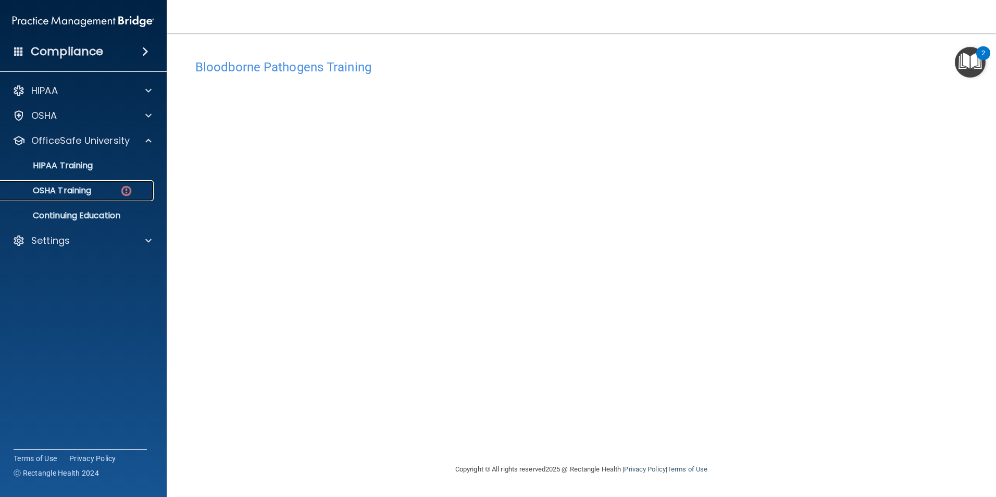
click at [91, 196] on p "OSHA Training" at bounding box center [49, 190] width 84 height 10
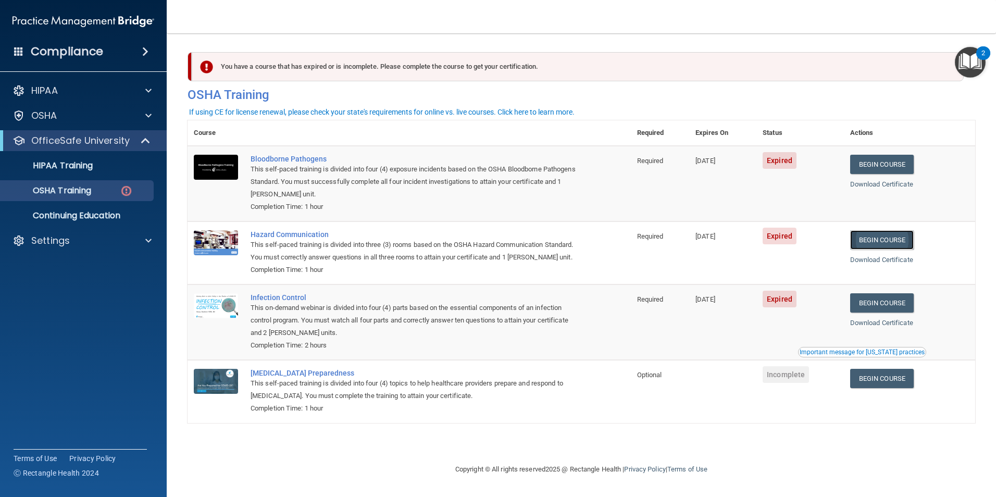
click at [890, 242] on link "Begin Course" at bounding box center [882, 239] width 64 height 19
